Goal: Task Accomplishment & Management: Manage account settings

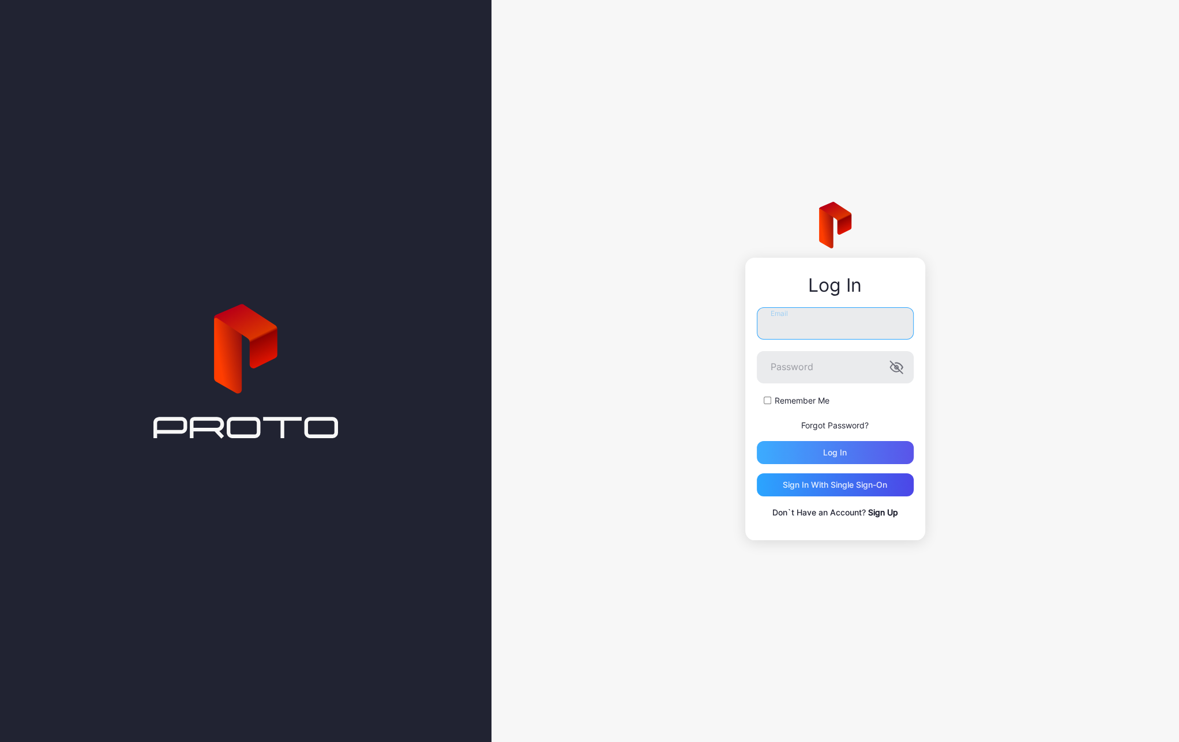
type input "**********"
click at [833, 452] on div "Log in" at bounding box center [835, 452] width 24 height 9
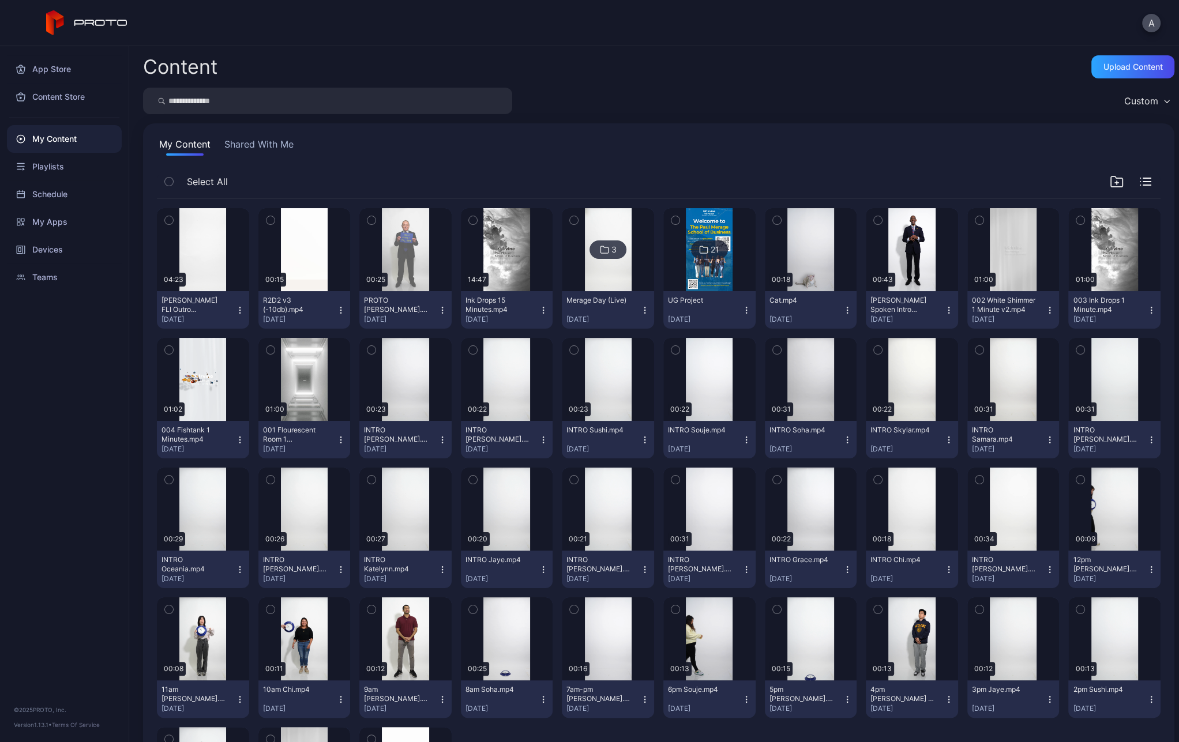
click at [620, 52] on div "Content Upload Content Custom My Content Shared With Me Select All Preview 04:2…" at bounding box center [653, 394] width 1049 height 696
click at [46, 172] on div "Playlists" at bounding box center [64, 167] width 115 height 28
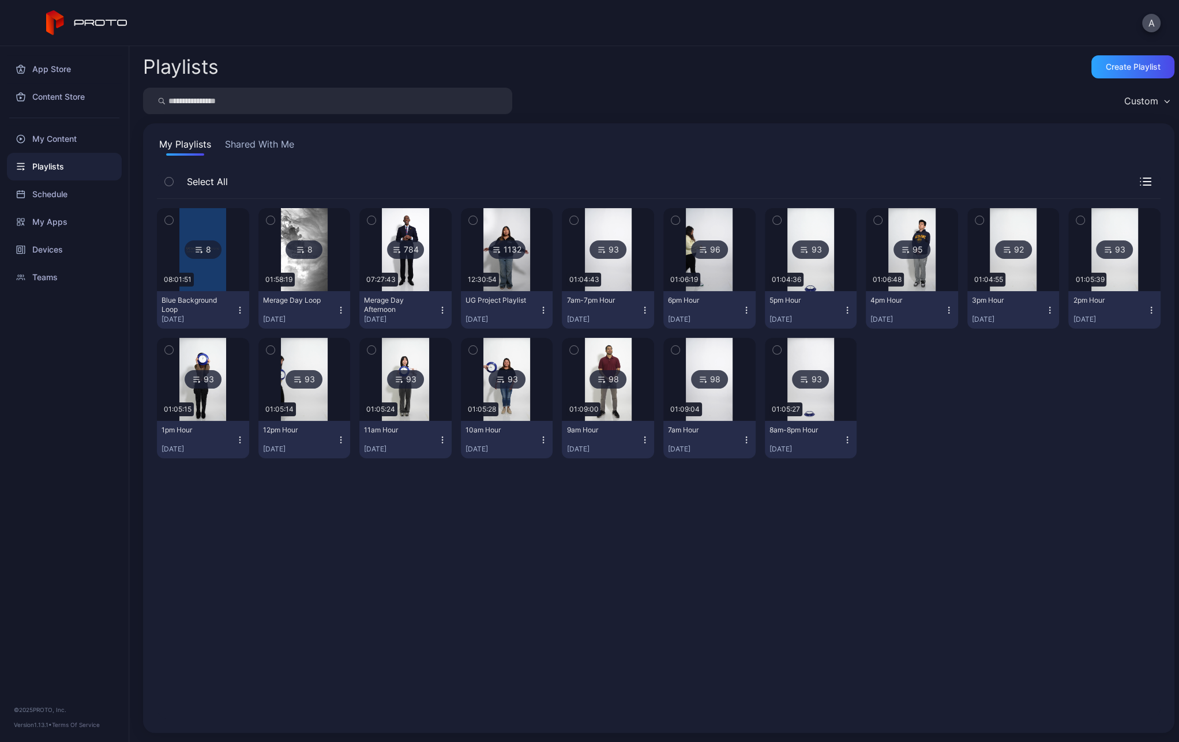
click at [212, 274] on img at bounding box center [202, 249] width 47 height 83
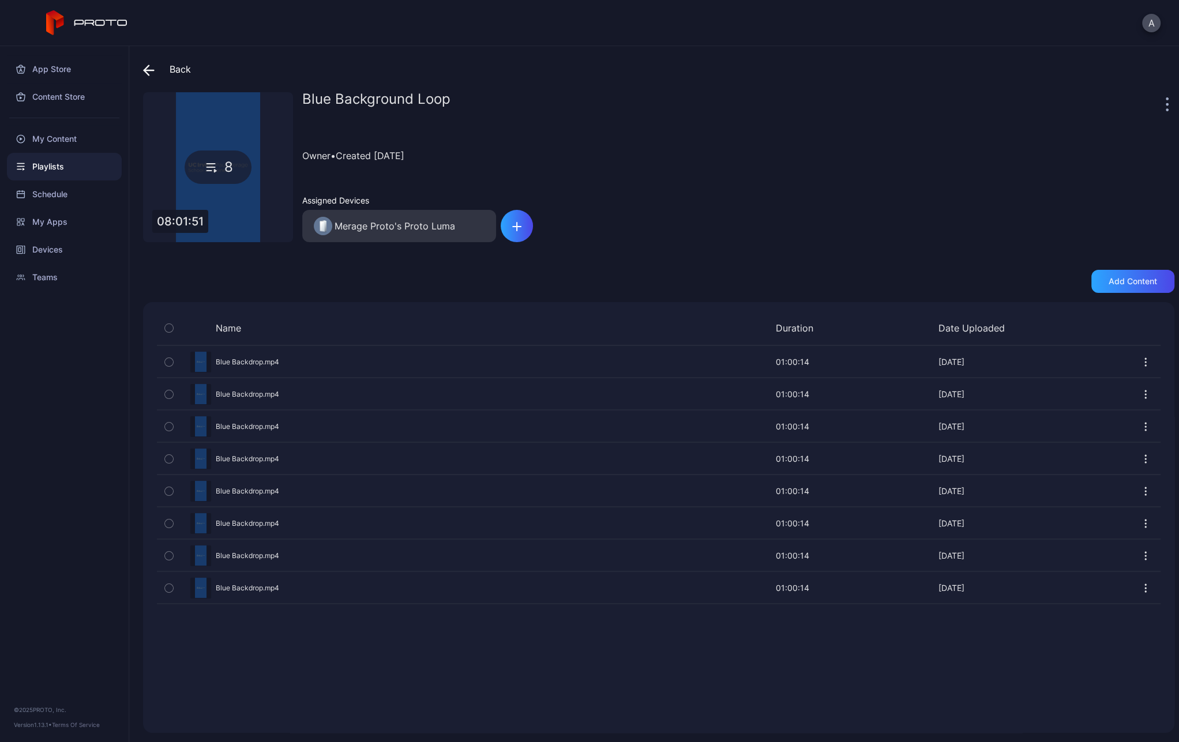
click at [146, 65] on icon at bounding box center [149, 71] width 12 height 12
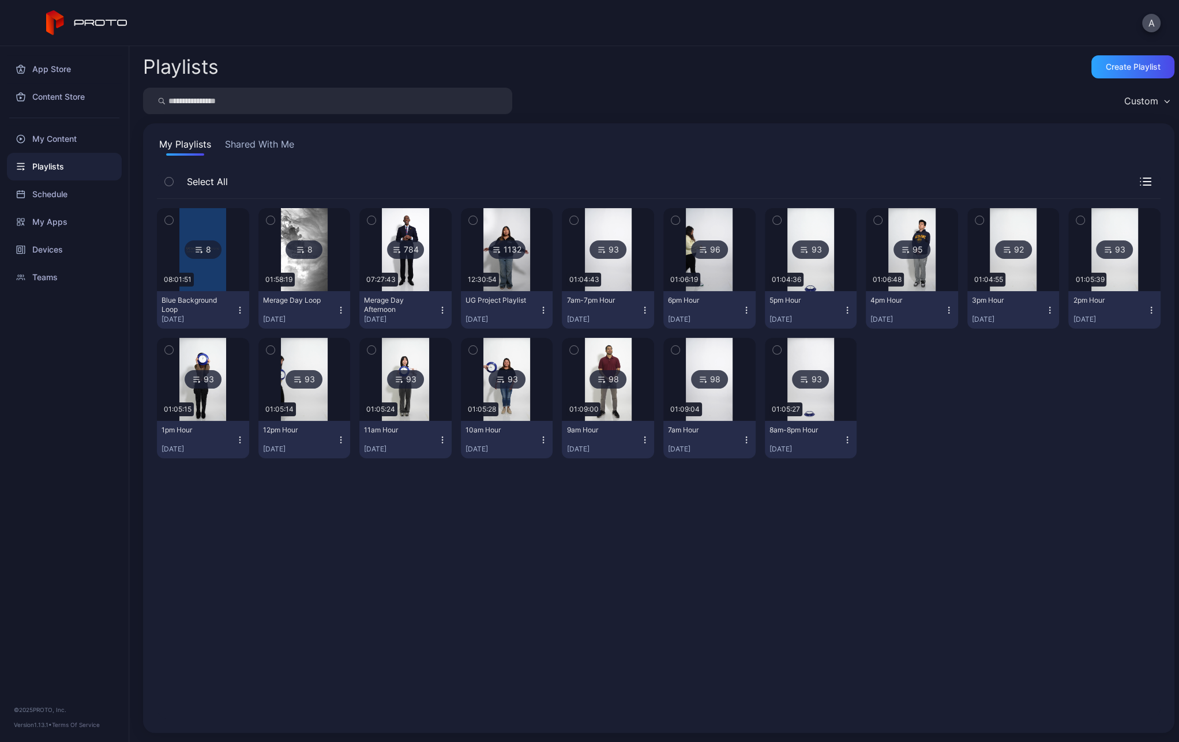
click at [239, 308] on icon "button" at bounding box center [239, 310] width 9 height 9
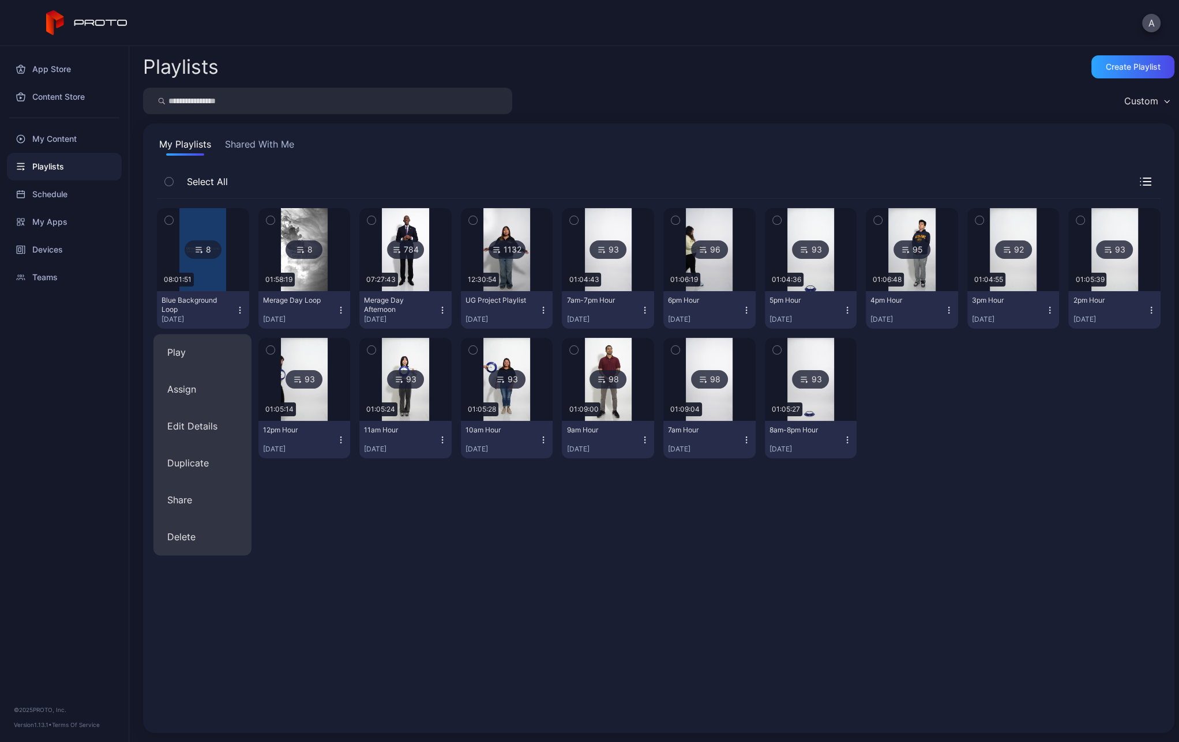
click at [372, 159] on div "My Playlists Shared With Me Select All 8 08:01:51 Blue Background Loop [DATE] 8…" at bounding box center [658, 427] width 1031 height 609
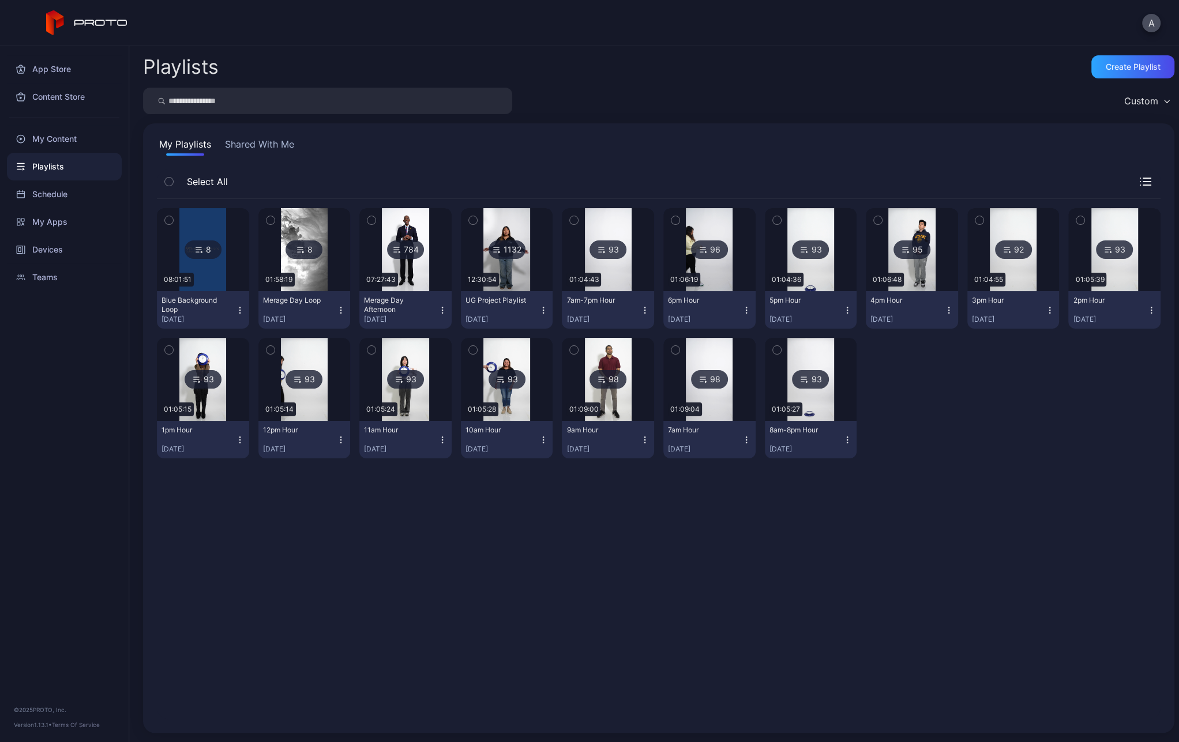
click at [318, 277] on img at bounding box center [304, 249] width 47 height 83
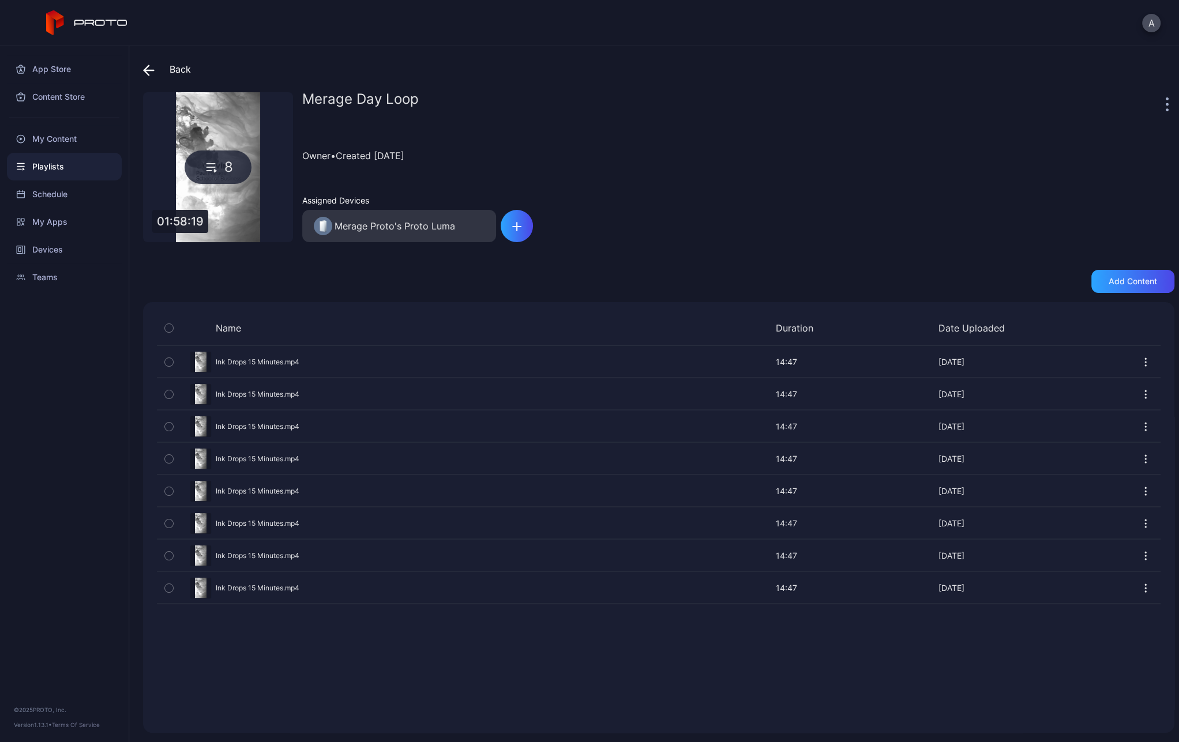
click at [378, 99] on div "Merage Day Loop" at bounding box center [732, 103] width 860 height 23
click at [148, 67] on icon at bounding box center [149, 71] width 12 height 12
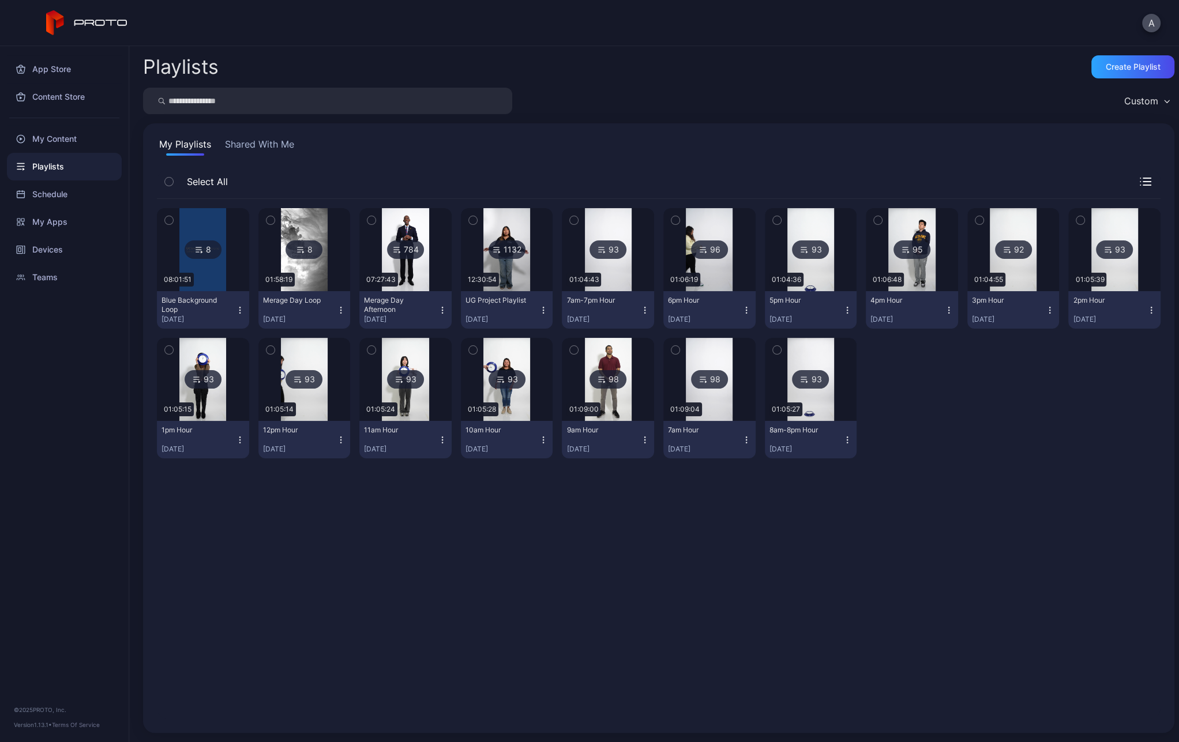
click at [341, 310] on icon "button" at bounding box center [341, 310] width 1 height 1
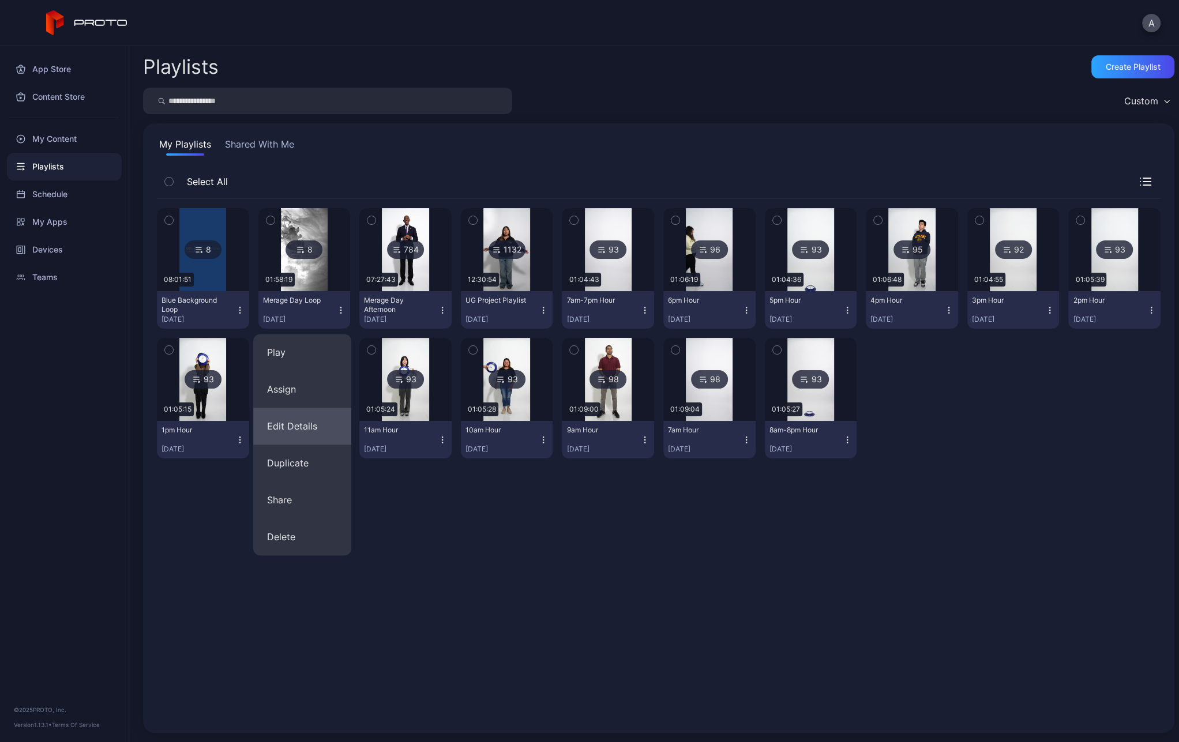
click at [322, 427] on button "Edit Details" at bounding box center [302, 426] width 98 height 37
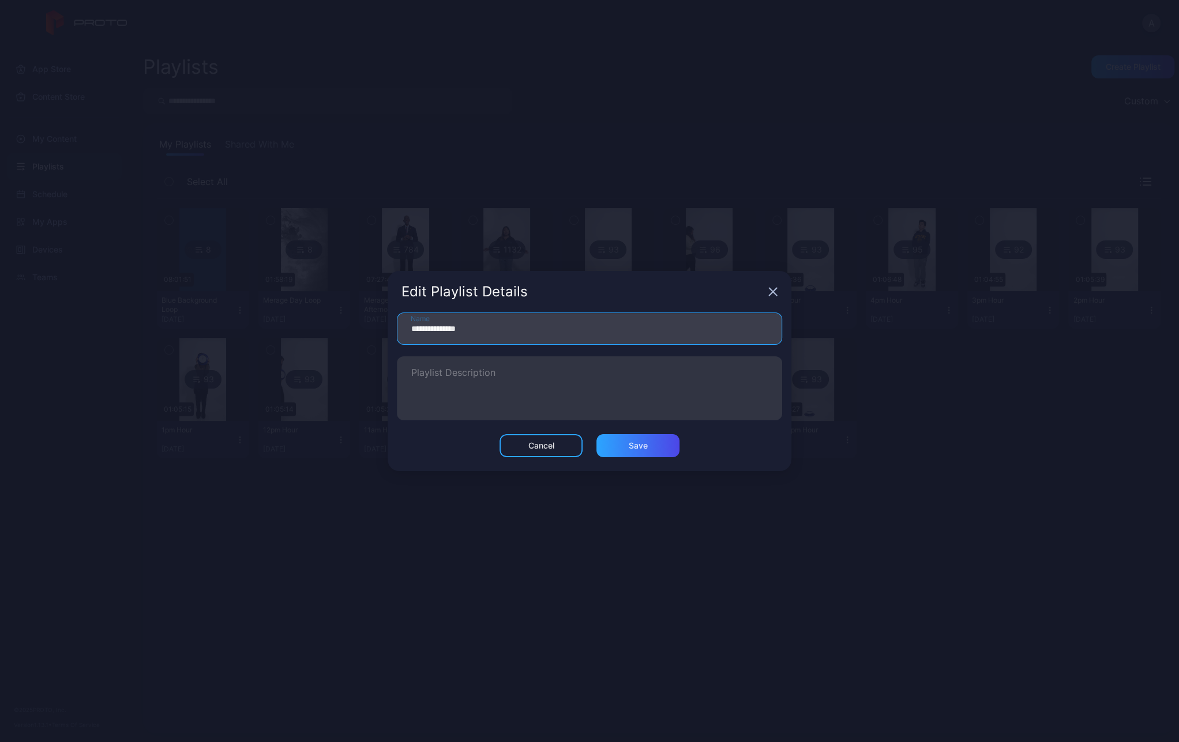
drag, startPoint x: 488, startPoint y: 327, endPoint x: 479, endPoint y: 327, distance: 9.2
click at [479, 327] on input "**********" at bounding box center [589, 329] width 385 height 32
drag, startPoint x: 457, startPoint y: 328, endPoint x: 326, endPoint y: 319, distance: 130.6
click at [291, 316] on div "**********" at bounding box center [589, 371] width 1179 height 742
type input "**********"
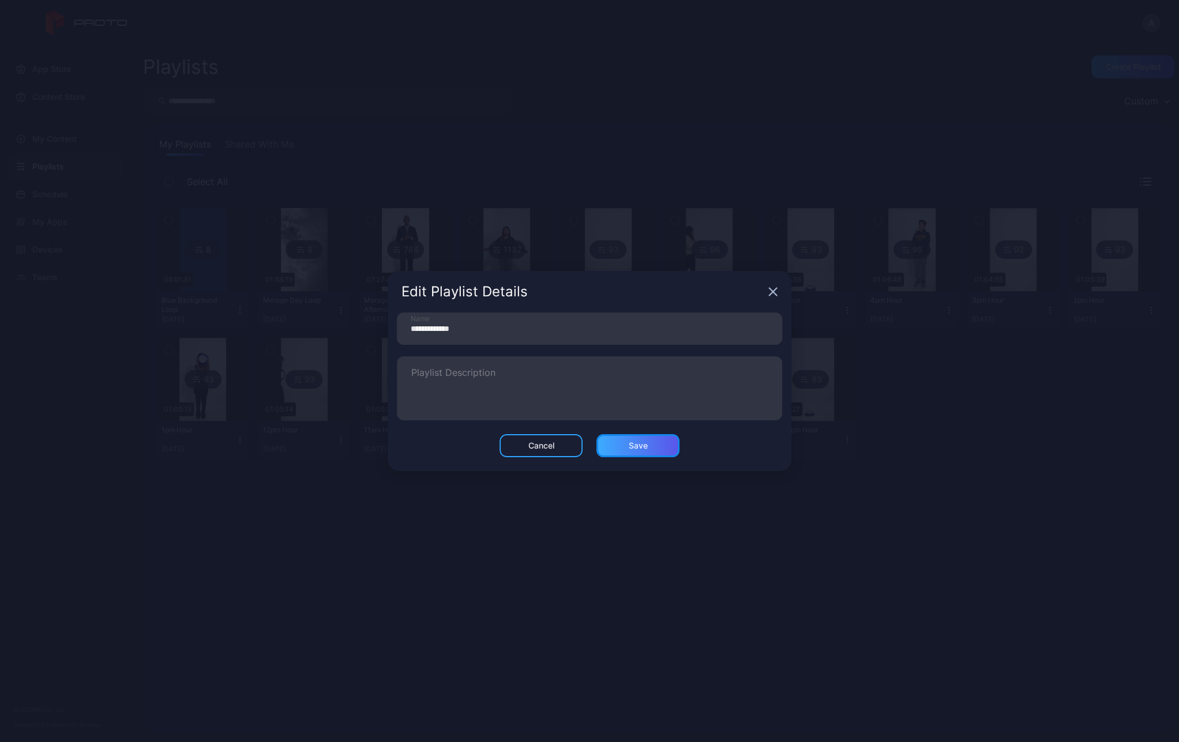
click at [641, 435] on div "Save" at bounding box center [637, 445] width 83 height 23
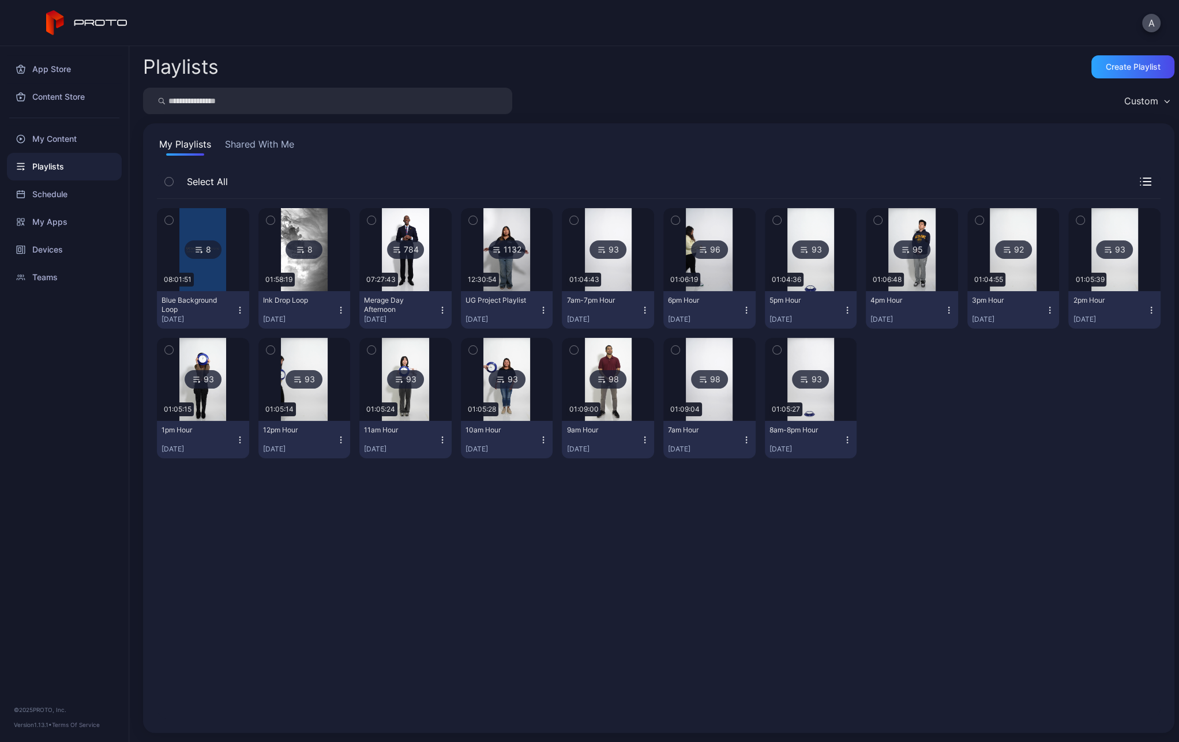
click at [308, 277] on img at bounding box center [304, 249] width 47 height 83
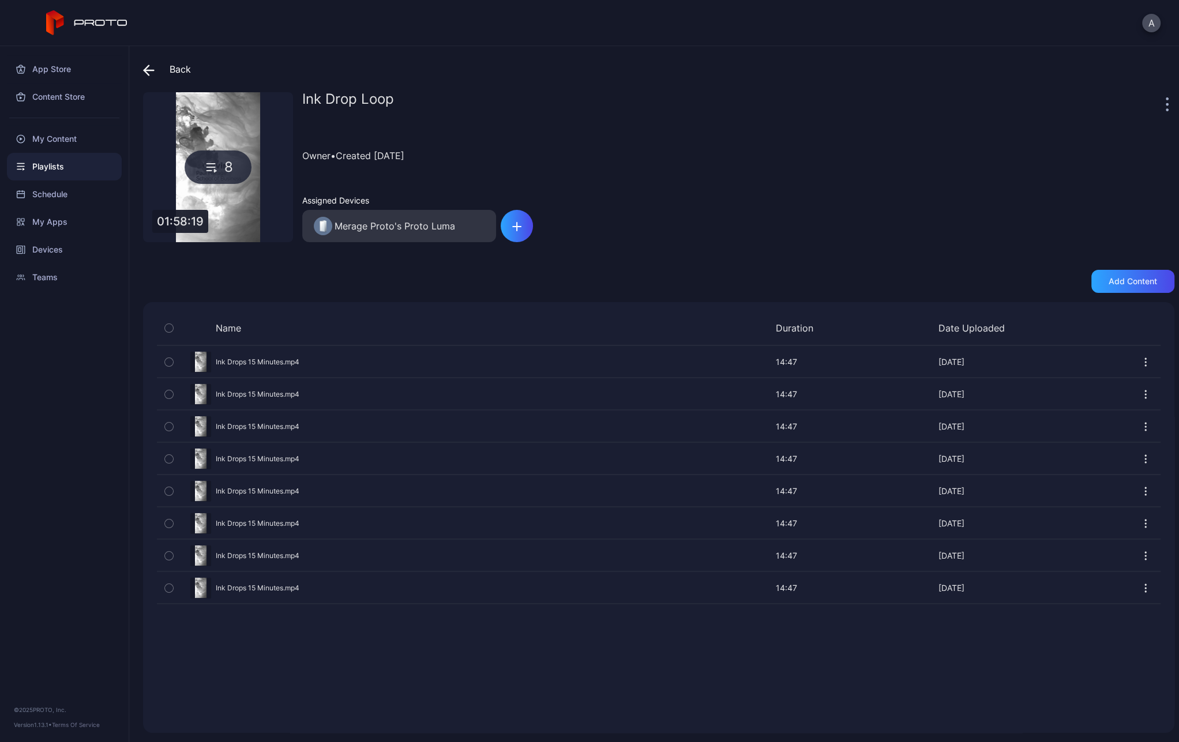
click at [169, 365] on icon "button" at bounding box center [169, 362] width 8 height 13
click at [170, 396] on icon "button" at bounding box center [169, 394] width 8 height 13
click at [171, 424] on icon "button" at bounding box center [169, 426] width 8 height 13
click at [169, 458] on icon "button" at bounding box center [169, 459] width 8 height 13
click at [170, 485] on icon "button" at bounding box center [169, 491] width 8 height 13
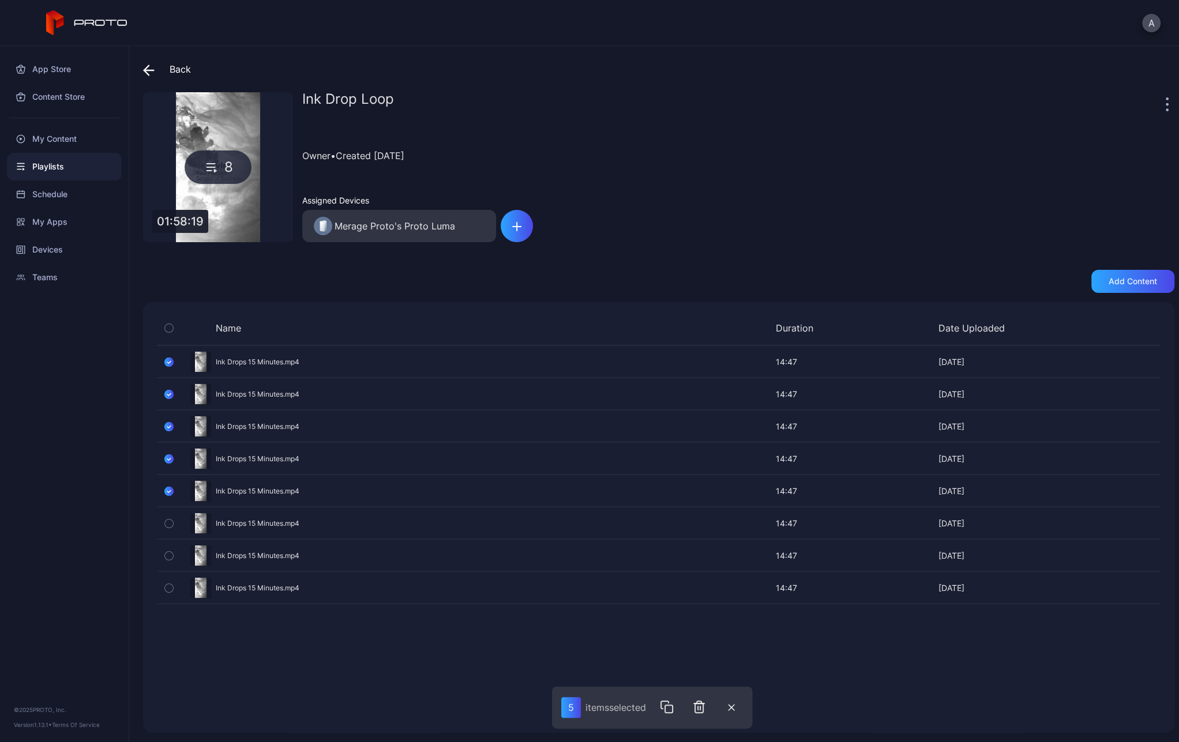
click at [170, 517] on icon "button" at bounding box center [169, 523] width 8 height 13
click at [171, 556] on icon "button" at bounding box center [169, 555] width 8 height 13
click at [170, 585] on icon "button" at bounding box center [169, 588] width 8 height 13
click at [669, 705] on icon "button" at bounding box center [668, 708] width 7 height 7
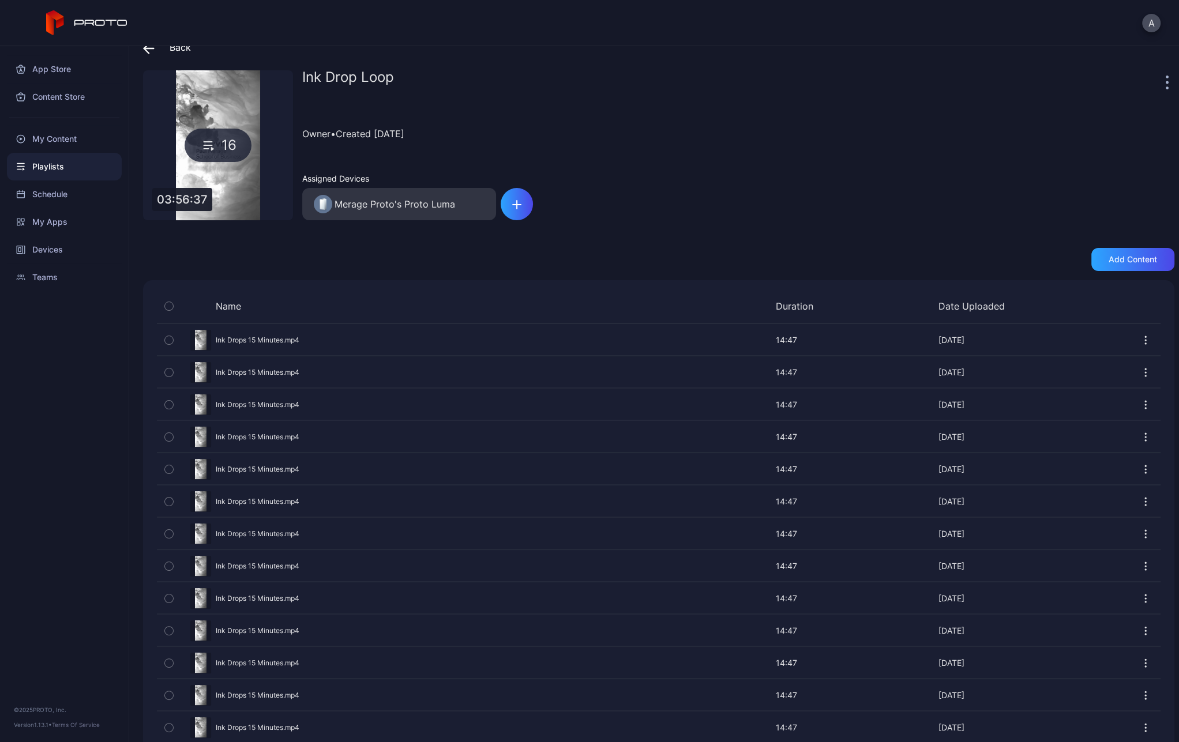
scroll to position [133, 0]
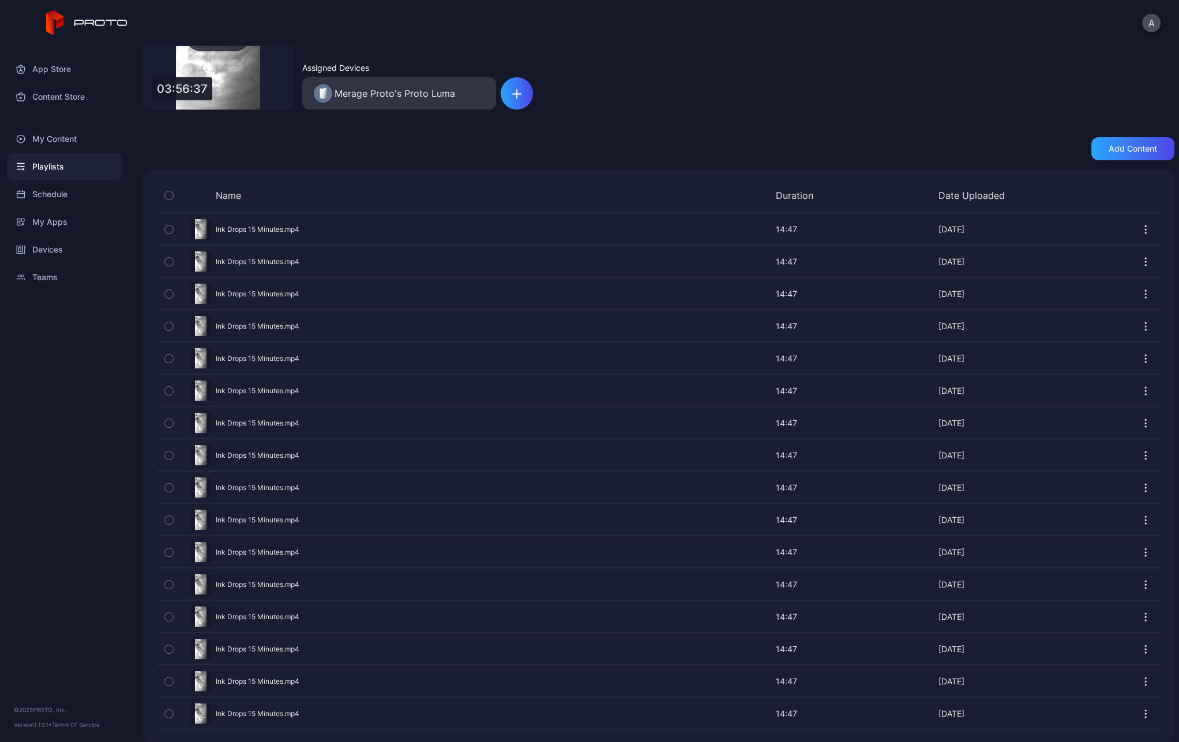
click at [468, 168] on div "Back Ink Drop Loop 16 03:56:37 Ink Drop Loop Owner • Created [DATE] Assigned De…" at bounding box center [653, 394] width 1049 height 696
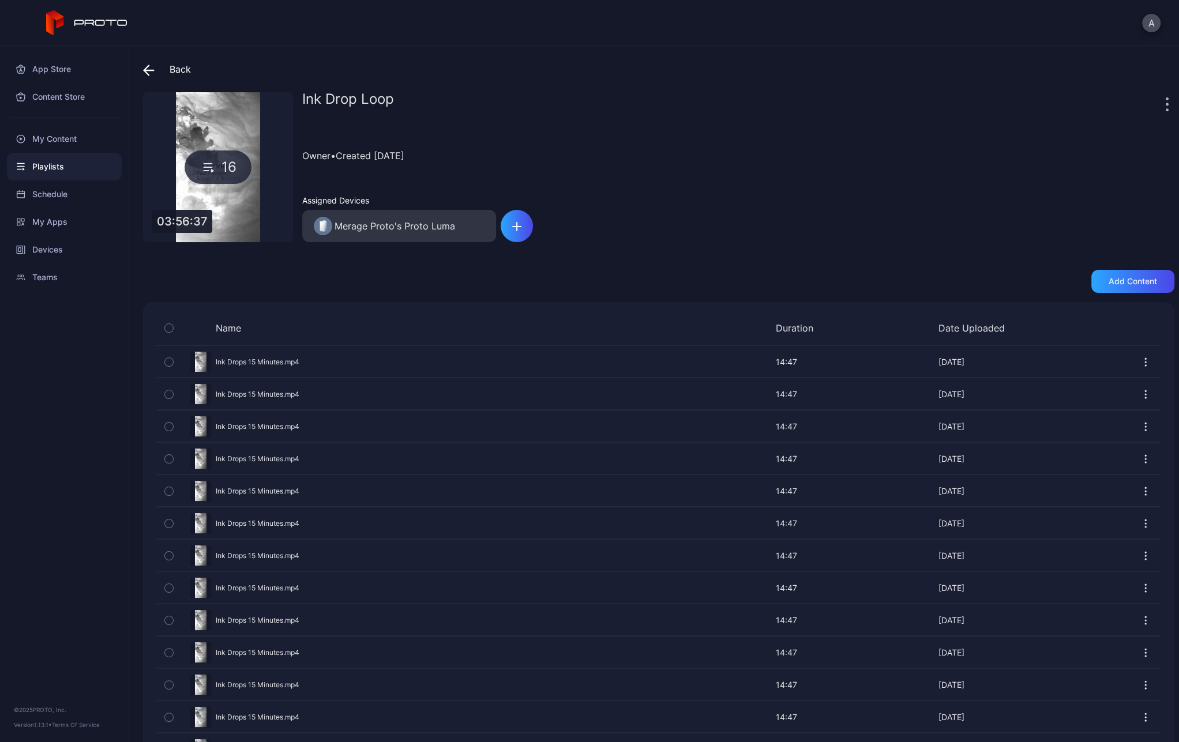
scroll to position [0, 0]
click at [155, 69] on span at bounding box center [151, 69] width 17 height 21
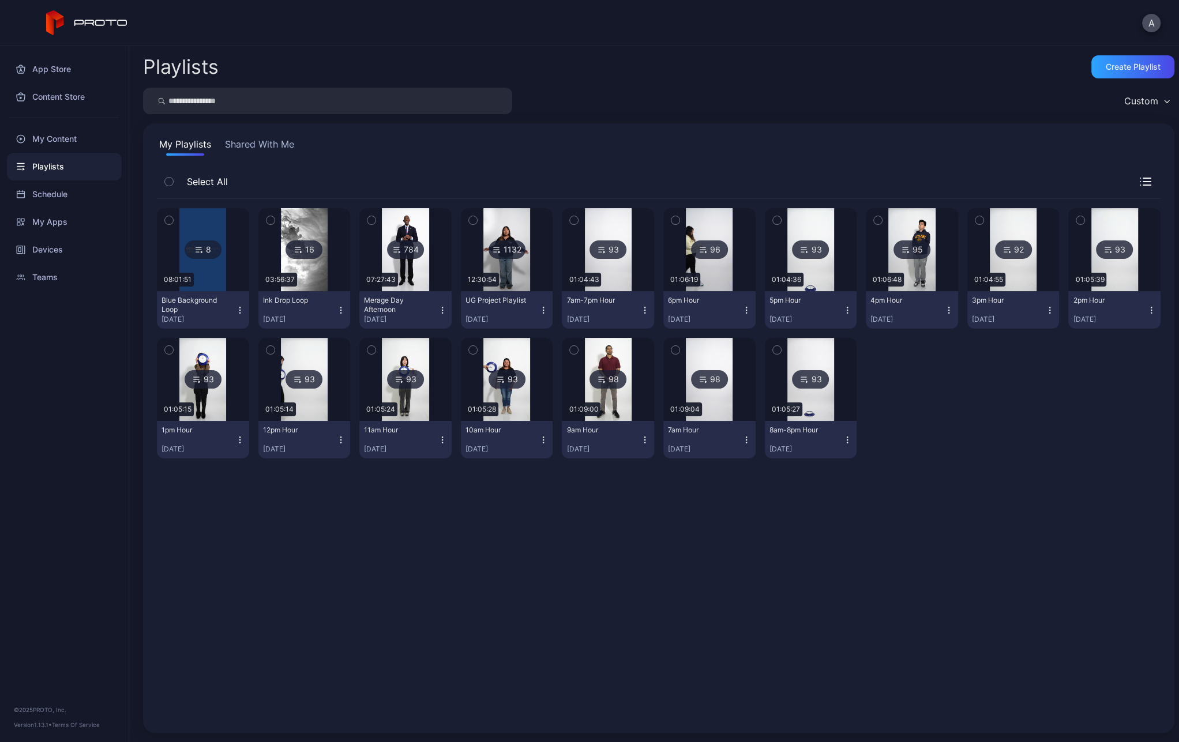
click at [221, 283] on img at bounding box center [202, 249] width 47 height 83
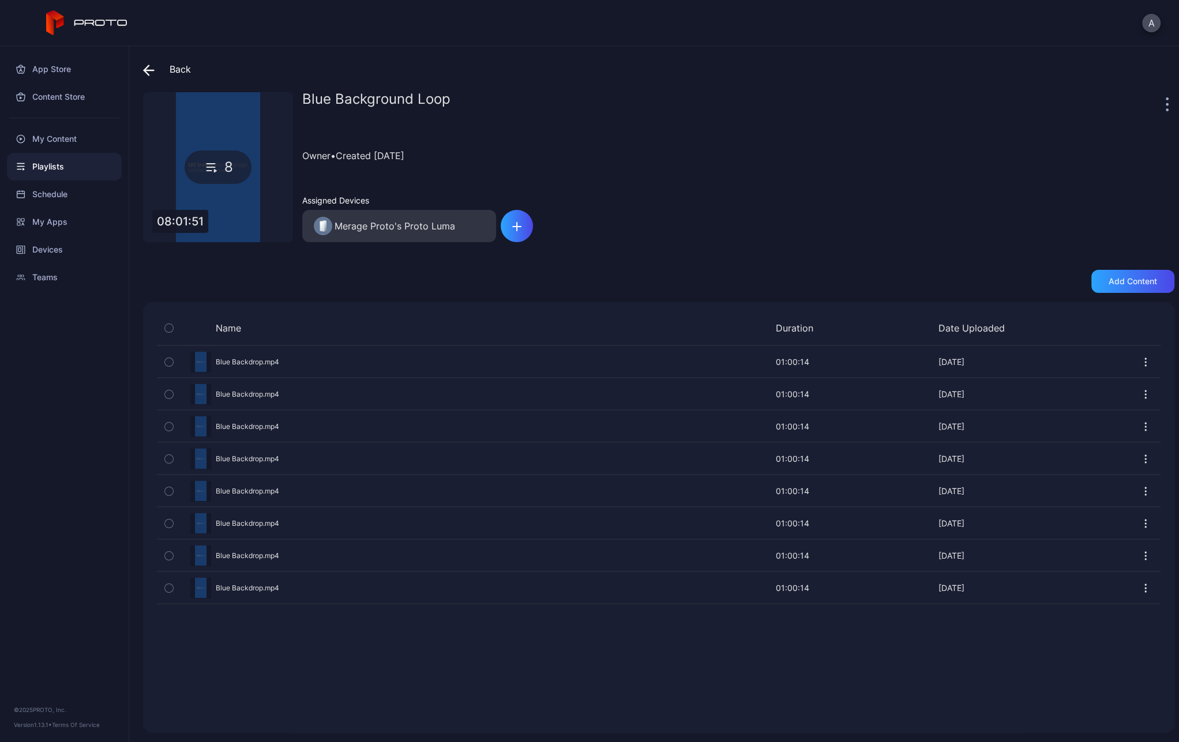
click at [259, 363] on div "Preview" at bounding box center [658, 362] width 1003 height 31
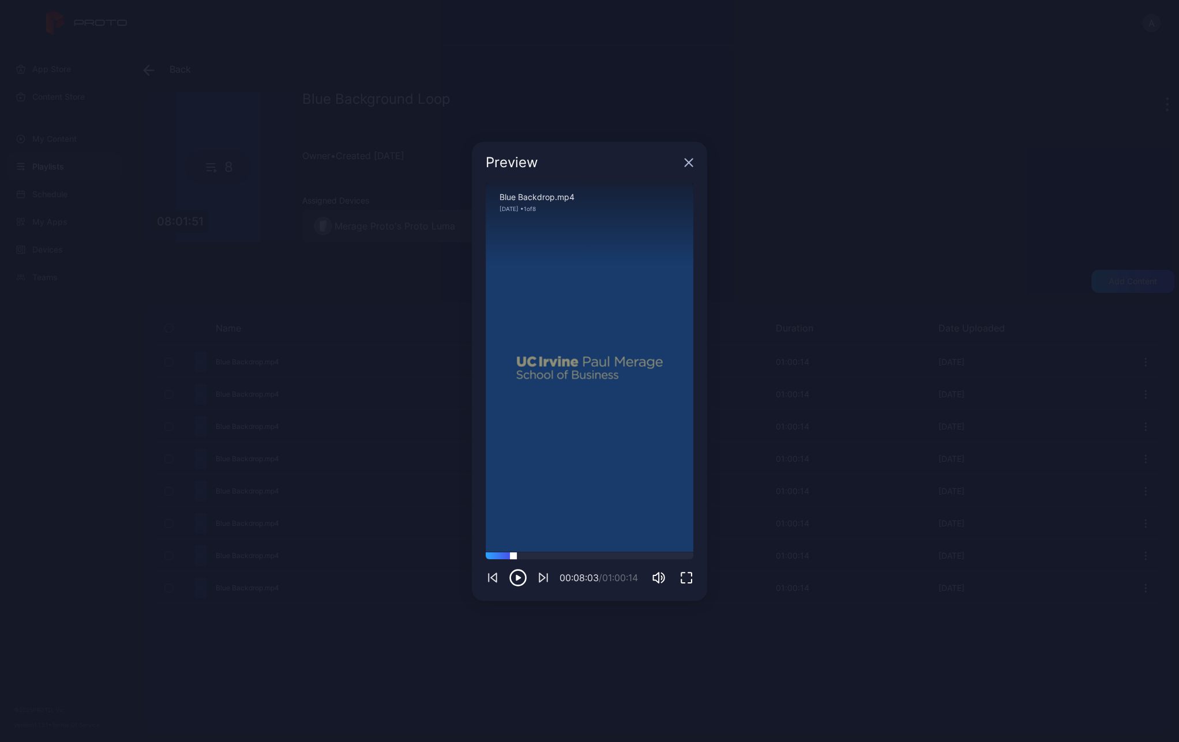
click at [513, 555] on div at bounding box center [589, 555] width 208 height 7
click at [551, 556] on div at bounding box center [589, 555] width 208 height 7
click at [637, 556] on div at bounding box center [589, 555] width 208 height 7
click at [688, 161] on icon "button" at bounding box center [688, 162] width 9 height 9
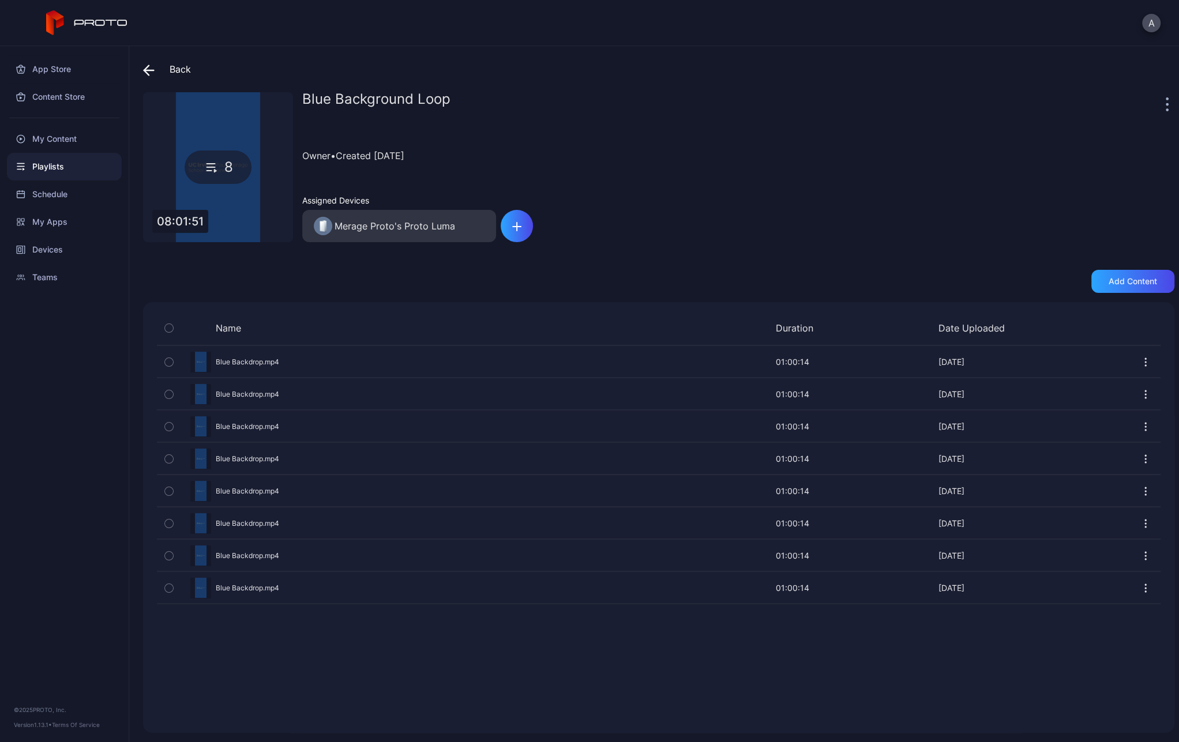
click at [171, 488] on icon "button" at bounding box center [169, 491] width 8 height 13
click at [169, 522] on icon "button" at bounding box center [169, 523] width 8 height 13
click at [167, 491] on icon "button" at bounding box center [168, 491] width 9 height 13
click at [165, 517] on icon "button" at bounding box center [168, 523] width 9 height 13
click at [171, 488] on icon "button" at bounding box center [169, 491] width 8 height 13
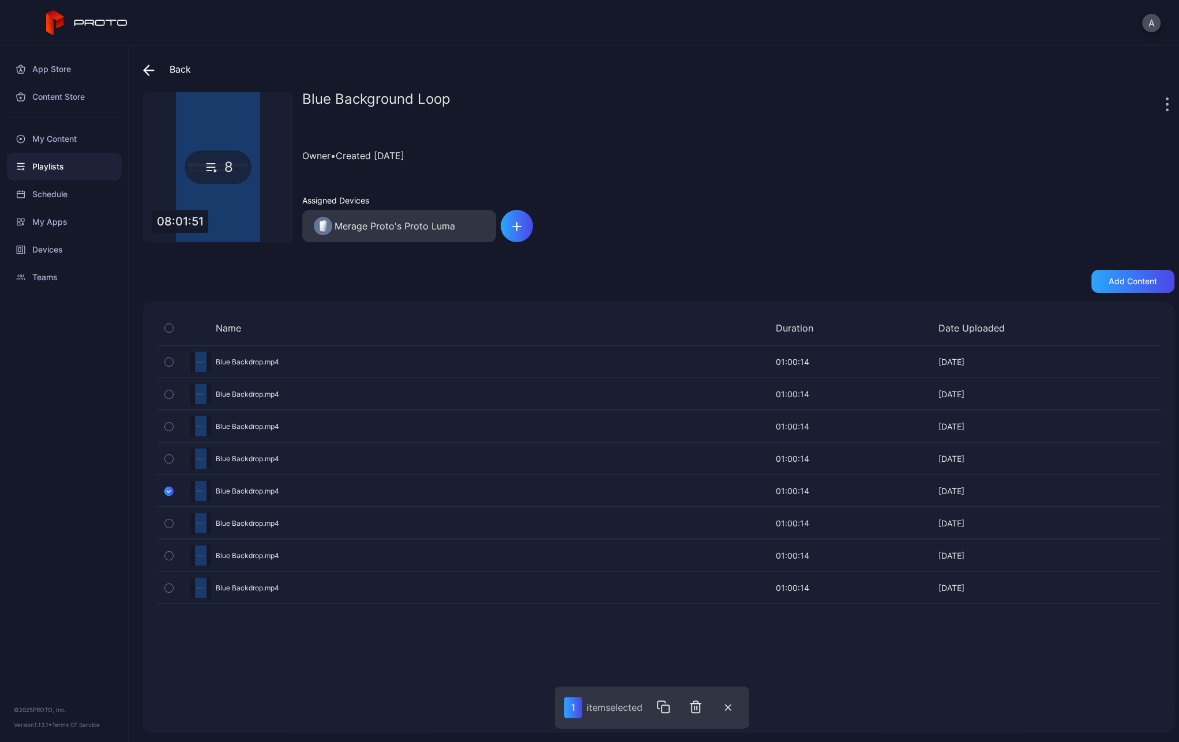
click at [170, 523] on icon "button" at bounding box center [168, 524] width 3 height 2
click at [168, 553] on icon "button" at bounding box center [169, 555] width 8 height 13
click at [170, 585] on icon "button" at bounding box center [169, 588] width 8 height 13
click at [698, 707] on icon "button" at bounding box center [699, 707] width 14 height 14
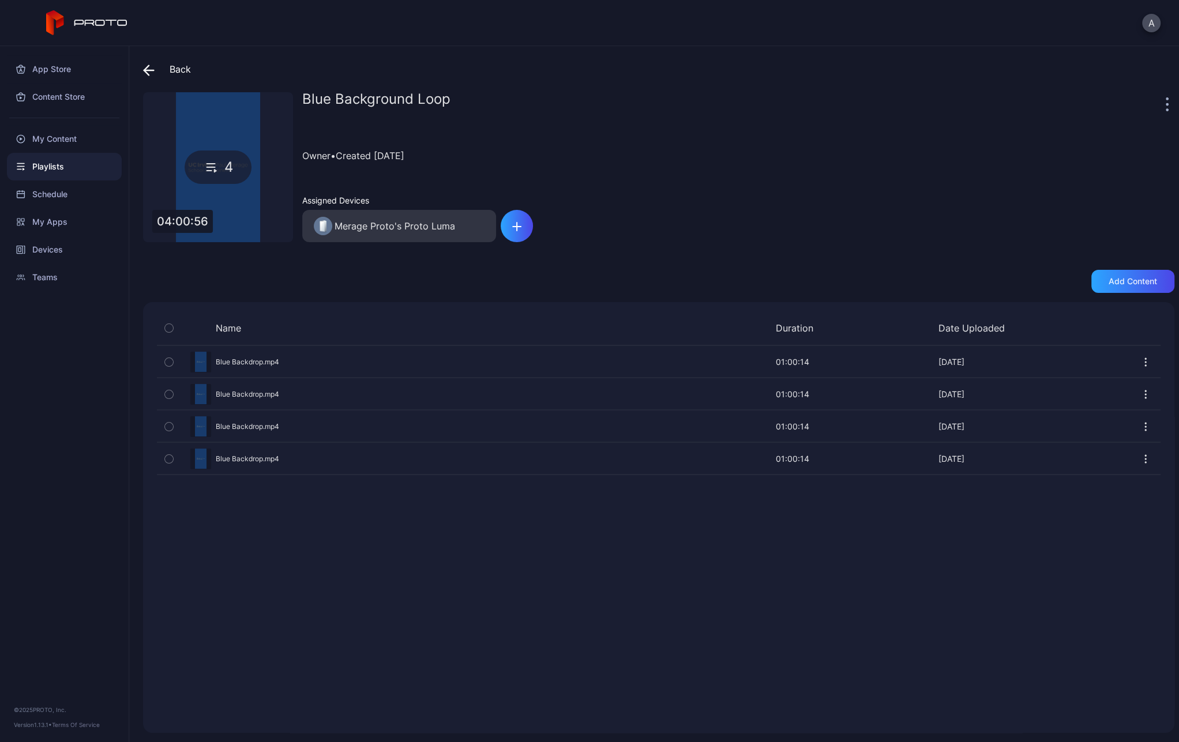
click at [150, 65] on icon at bounding box center [149, 71] width 12 height 12
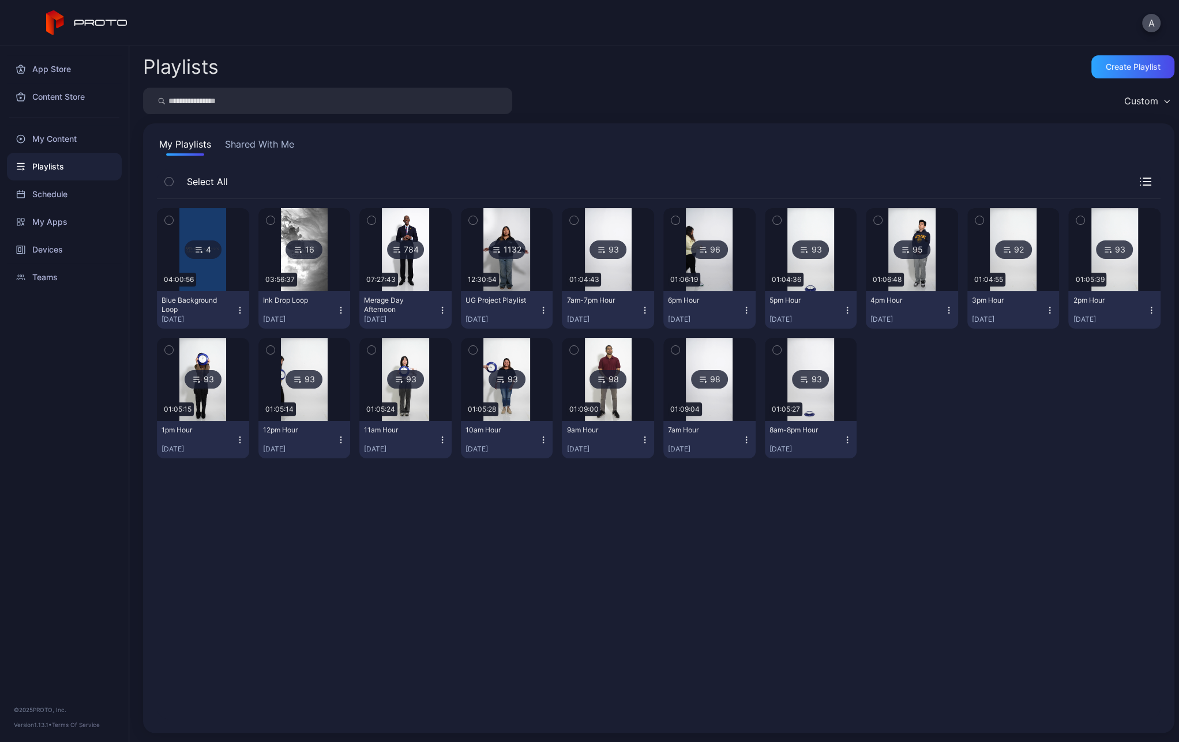
click at [236, 310] on icon "button" at bounding box center [239, 310] width 9 height 9
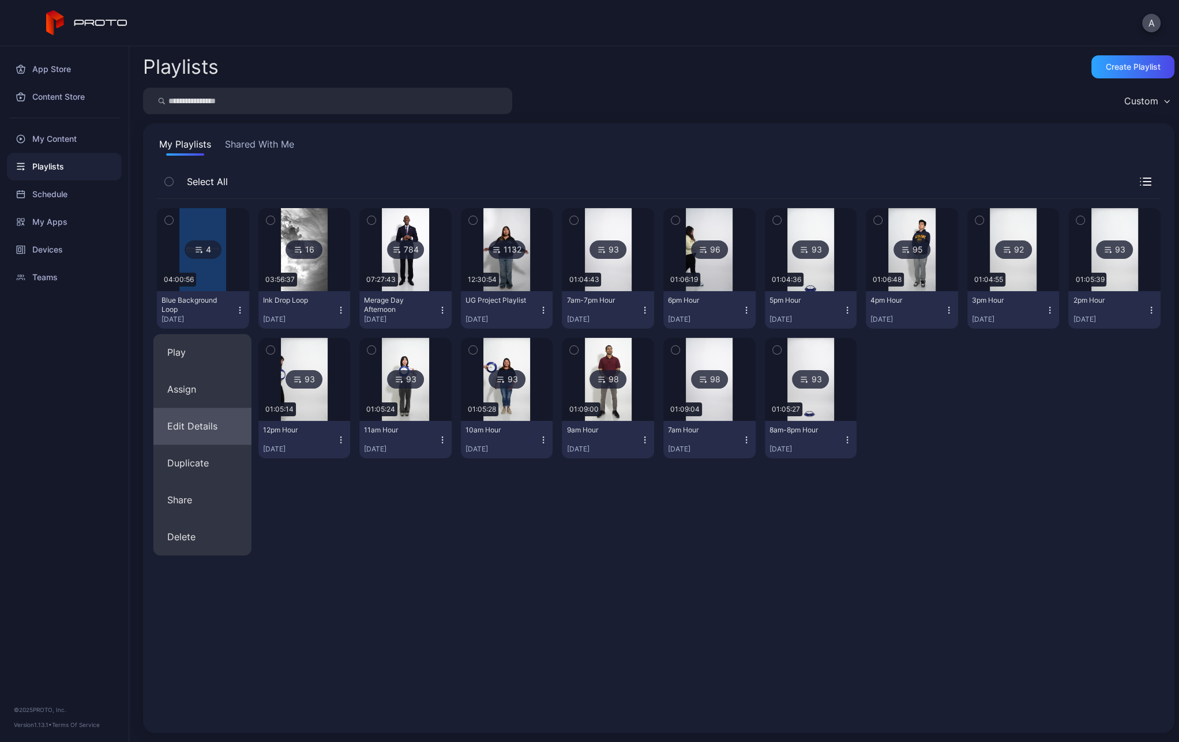
click at [219, 420] on button "Edit Details" at bounding box center [202, 426] width 98 height 37
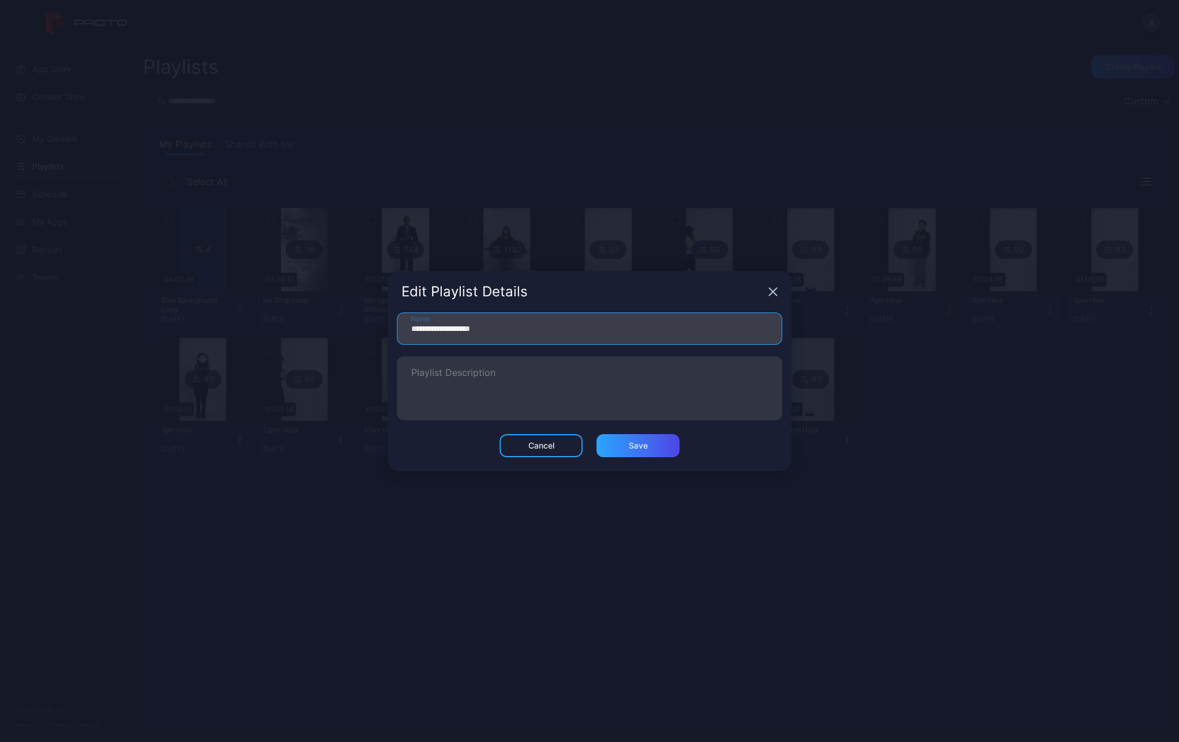
click at [524, 328] on input "**********" at bounding box center [589, 329] width 385 height 32
type input "**********"
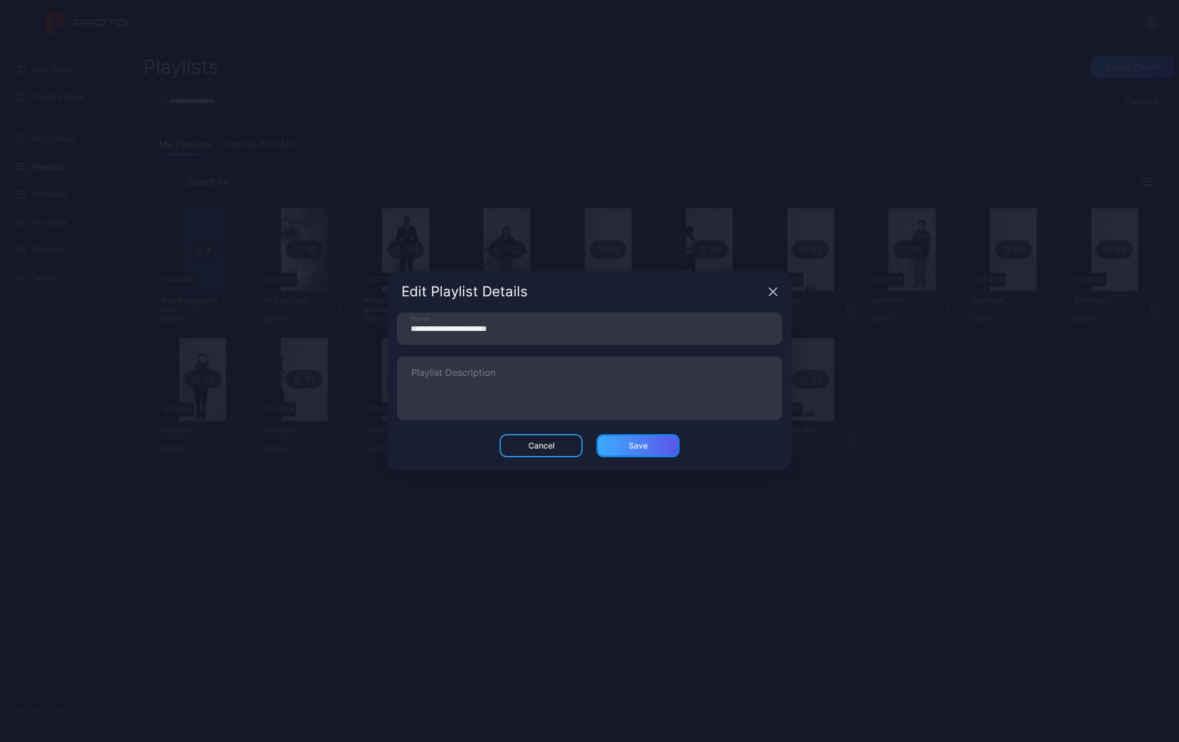
click at [630, 450] on div "Save" at bounding box center [637, 445] width 83 height 23
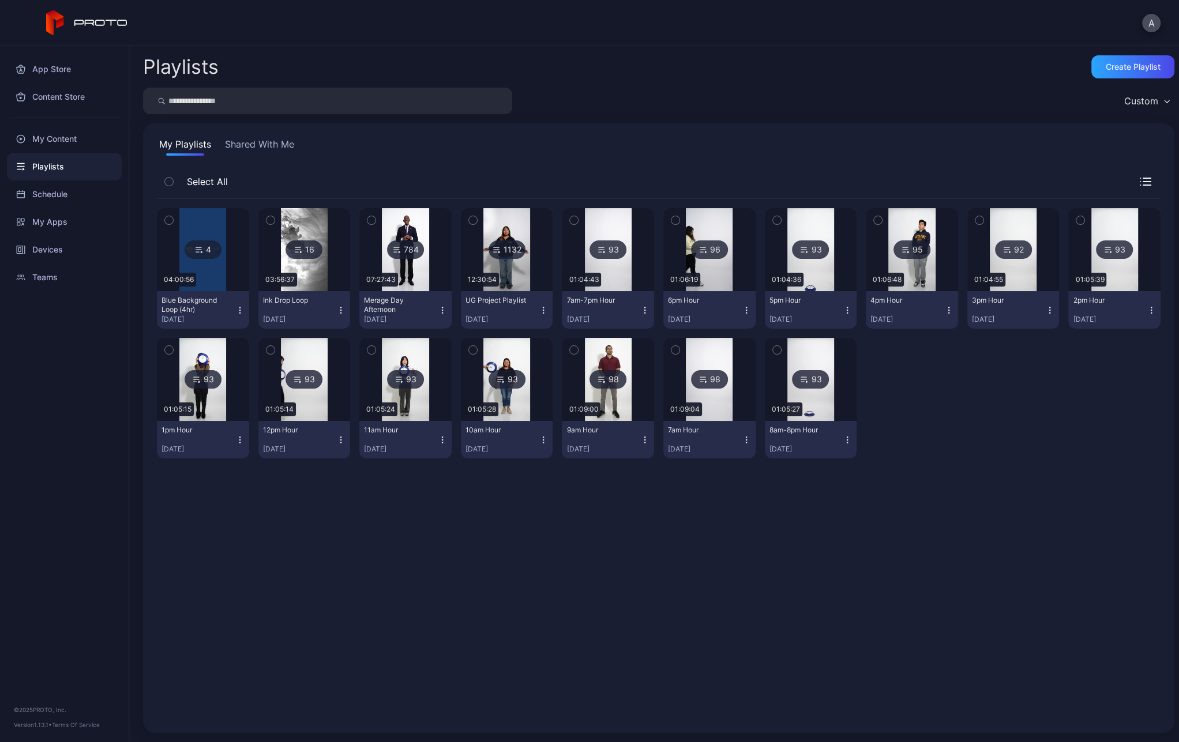
click at [339, 313] on icon "button" at bounding box center [340, 310] width 9 height 9
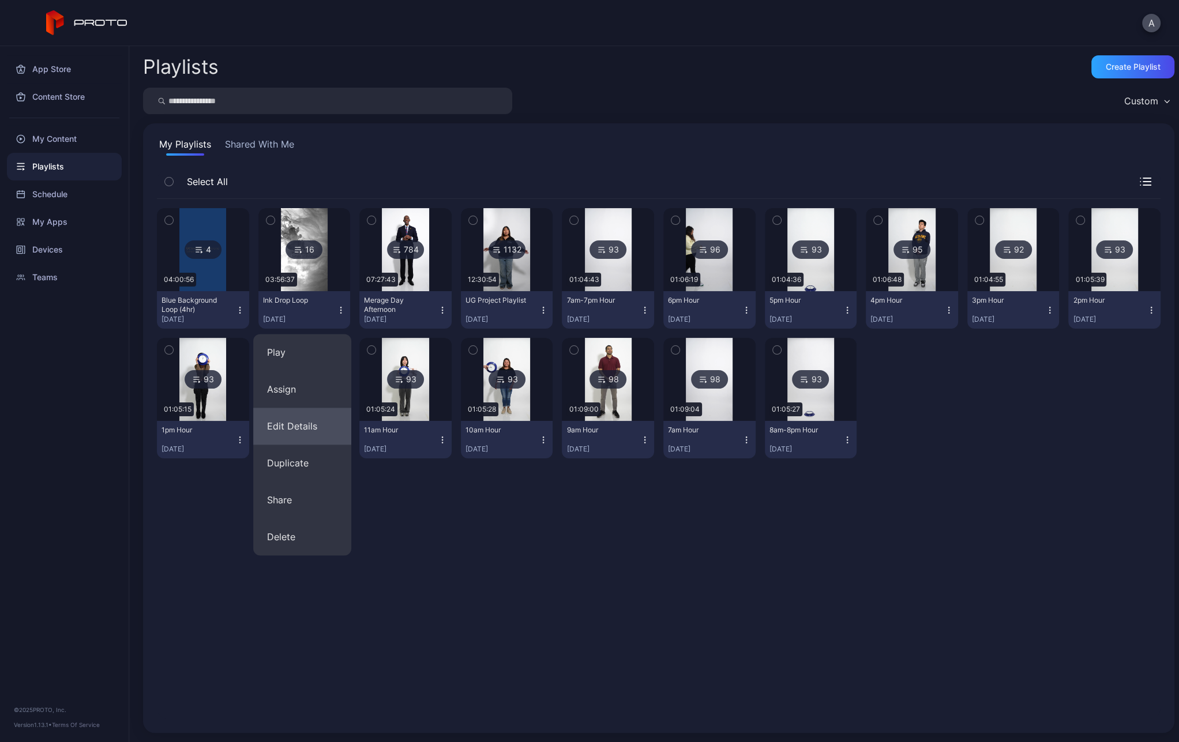
click at [300, 423] on button "Edit Details" at bounding box center [302, 426] width 98 height 37
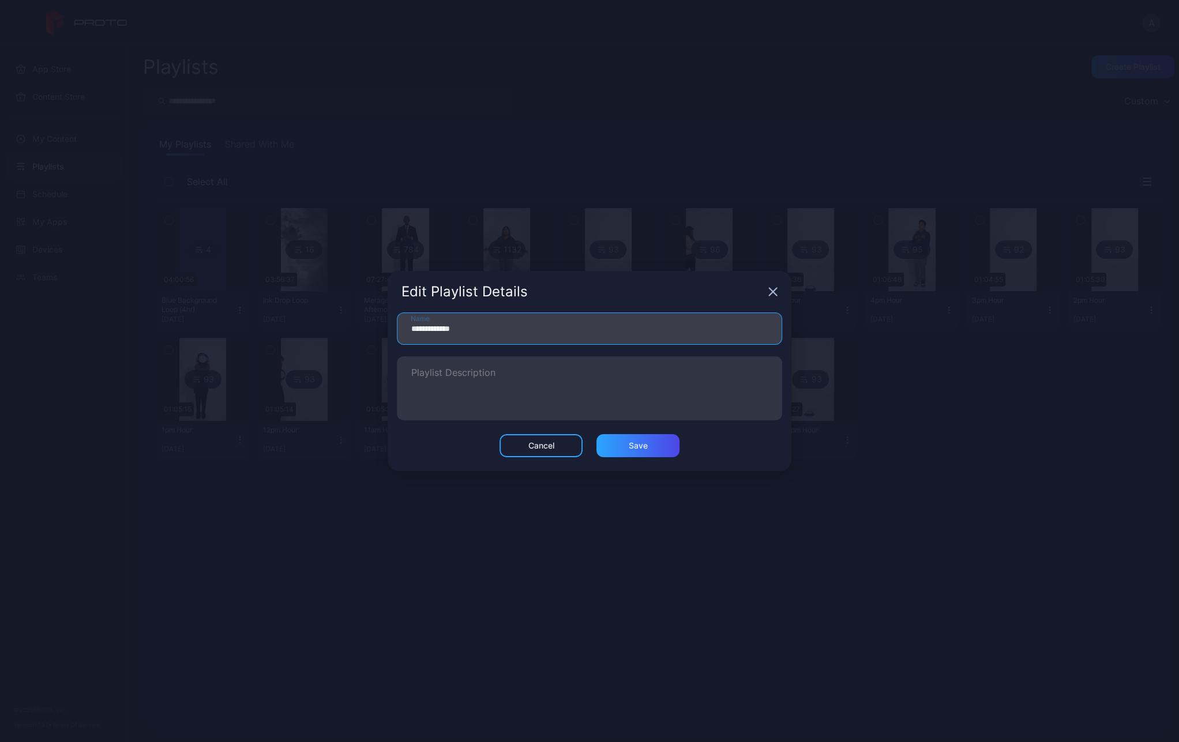
click at [495, 329] on input "**********" at bounding box center [589, 329] width 385 height 32
type input "**********"
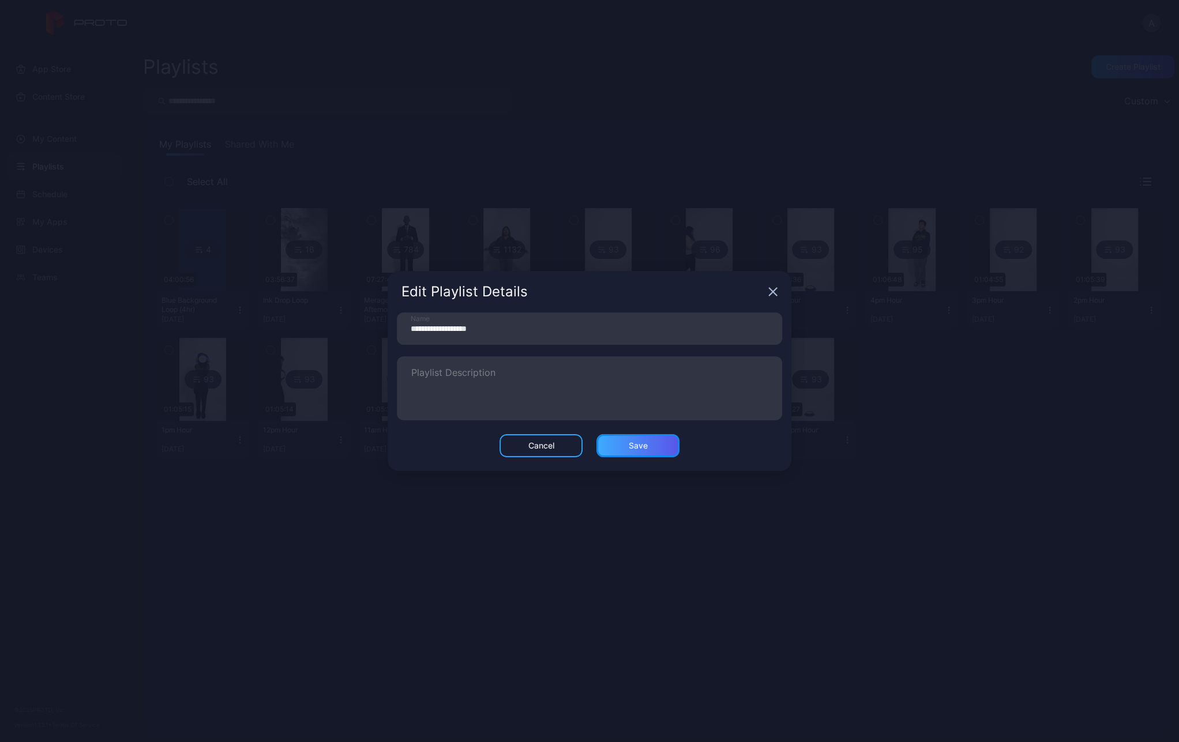
click at [642, 452] on div "Save" at bounding box center [637, 445] width 83 height 23
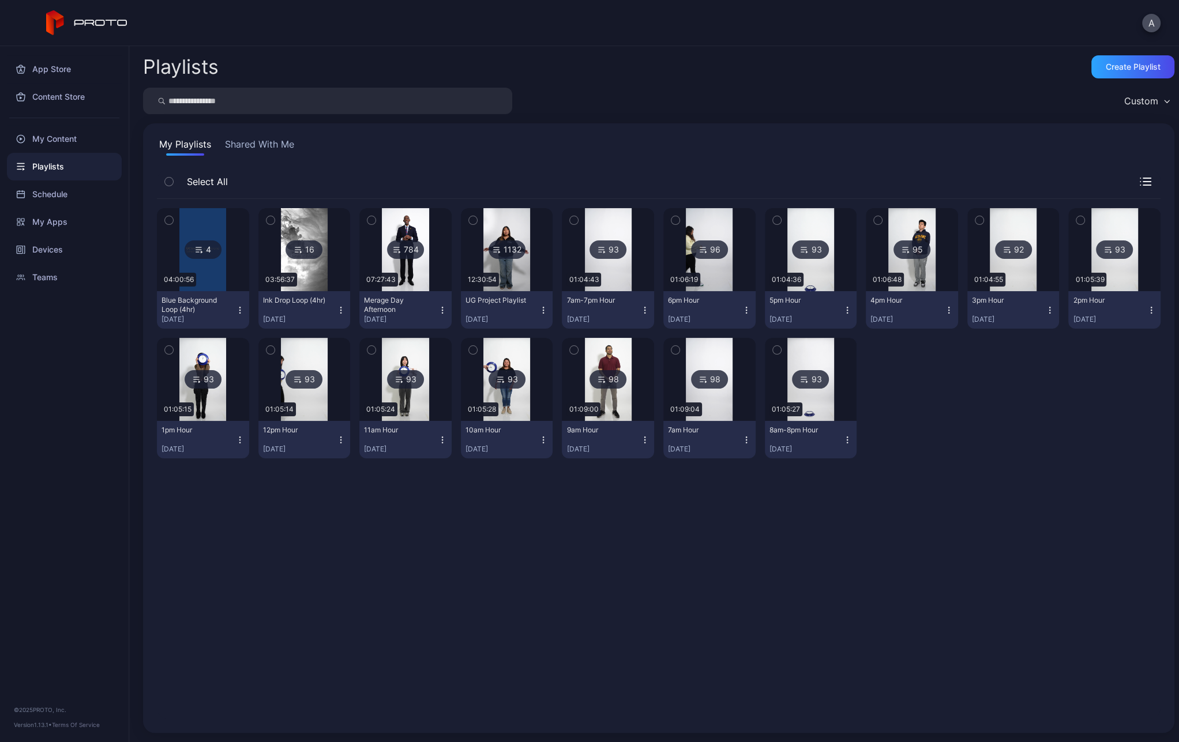
click at [421, 277] on img at bounding box center [405, 249] width 47 height 83
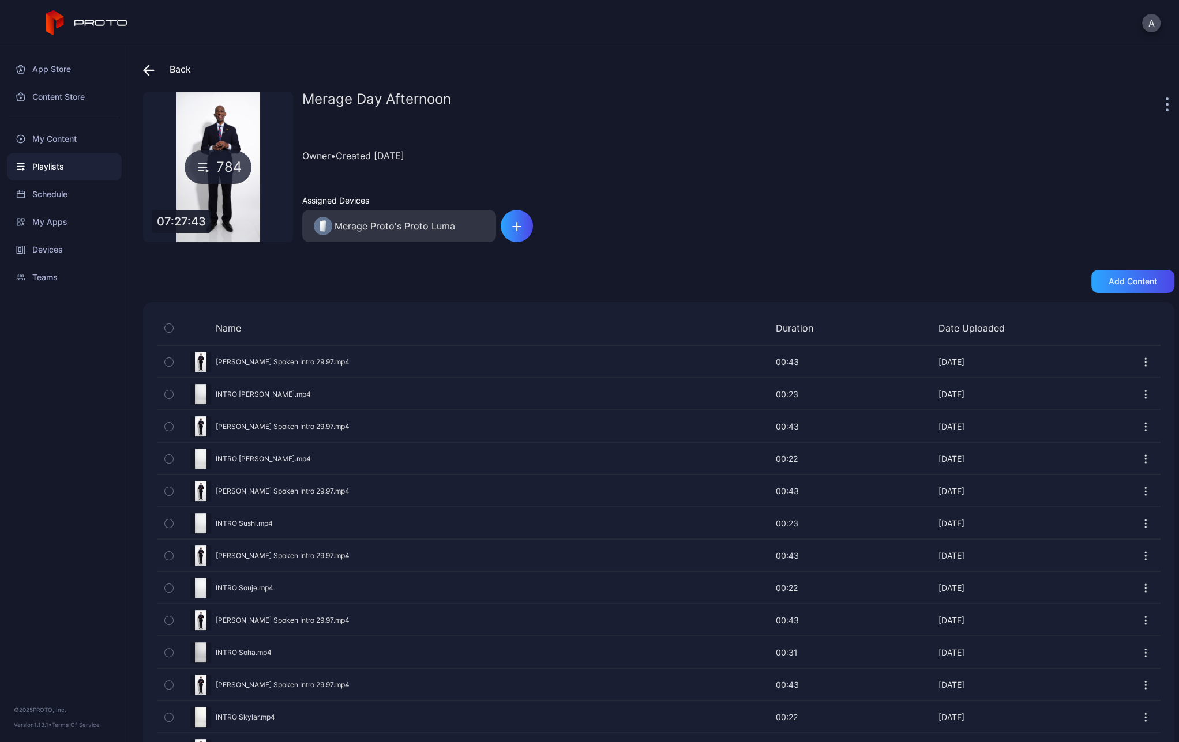
click at [153, 74] on icon at bounding box center [149, 71] width 12 height 12
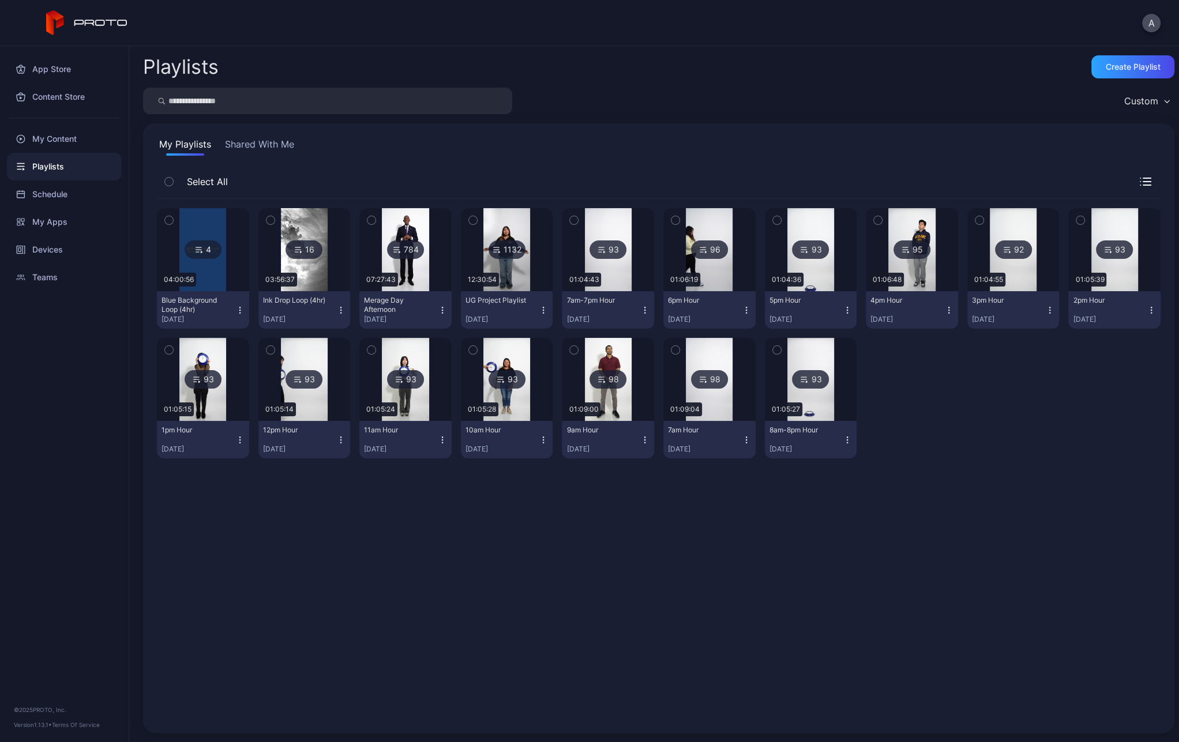
click at [442, 307] on icon "button" at bounding box center [442, 307] width 1 height 1
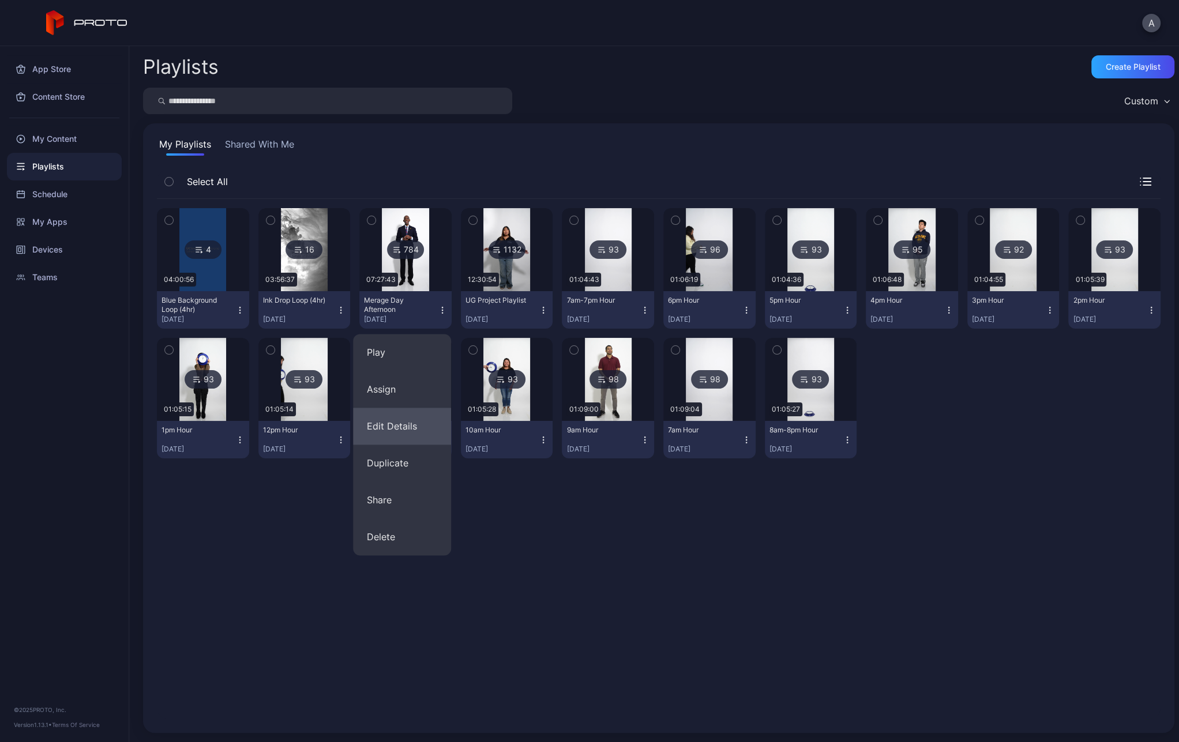
click at [416, 432] on button "Edit Details" at bounding box center [402, 426] width 98 height 37
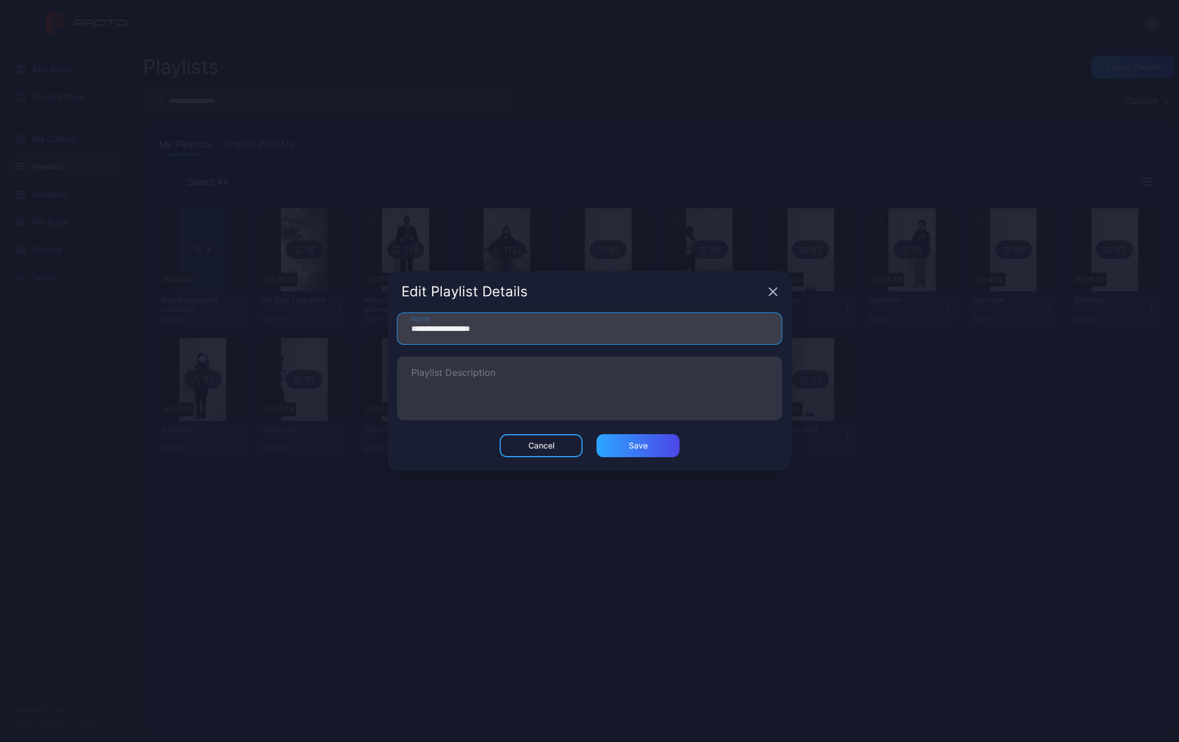
click at [411, 328] on input "**********" at bounding box center [589, 329] width 385 height 32
type input "**********"
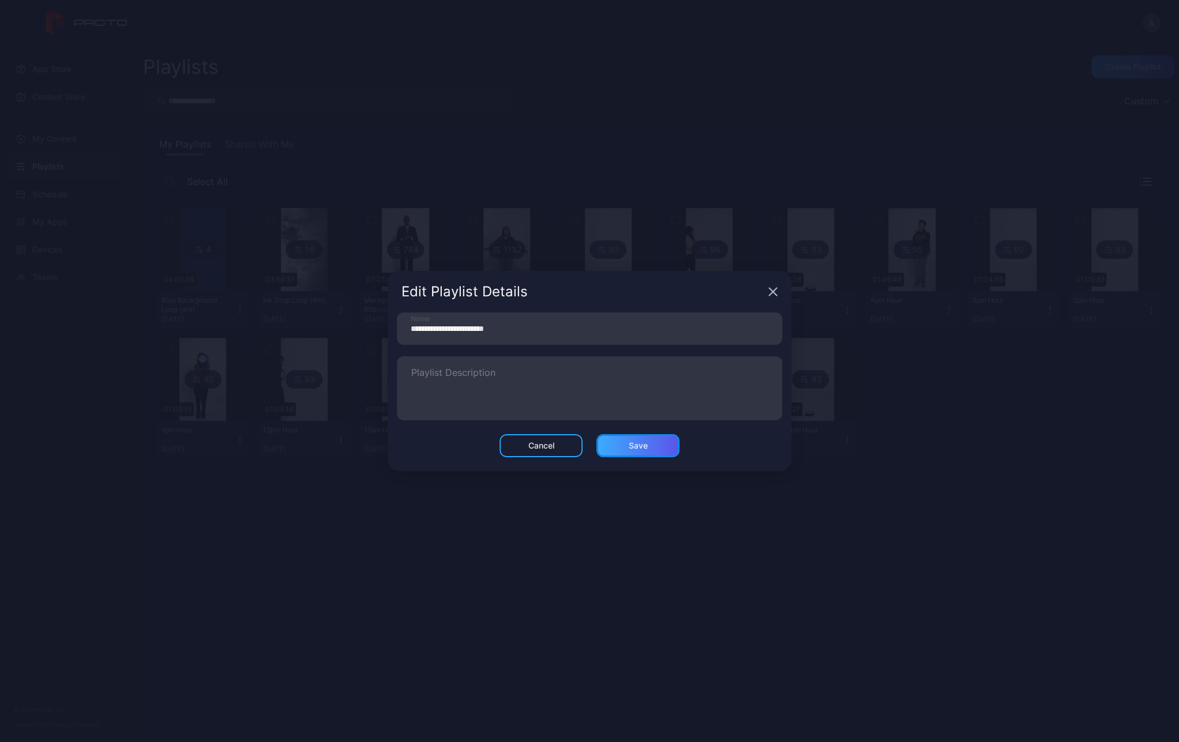
click at [622, 442] on div "Save" at bounding box center [637, 445] width 83 height 23
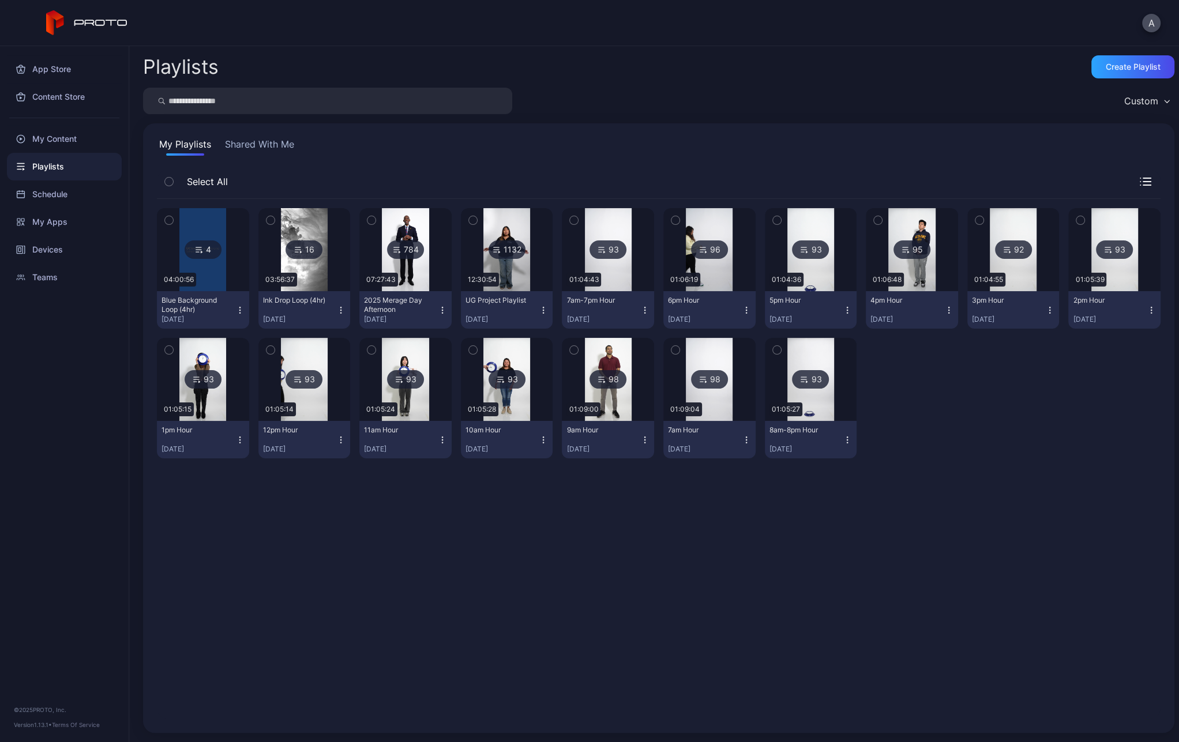
click at [336, 309] on icon "button" at bounding box center [340, 310] width 9 height 9
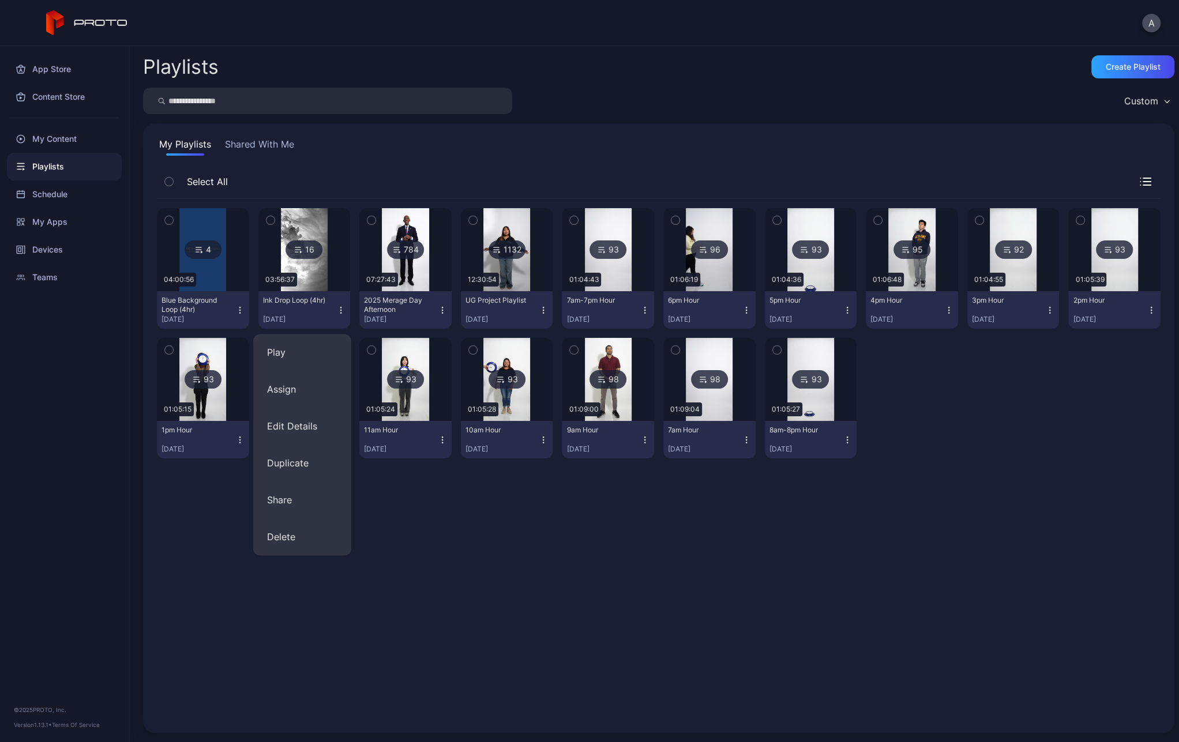
click at [477, 560] on div "4 04:00:56 Blue Background Loop (4hr) [DATE] 16 03:56:37 Ink Drop Loop (4hr) [D…" at bounding box center [658, 459] width 1003 height 520
